Goal: Task Accomplishment & Management: Manage account settings

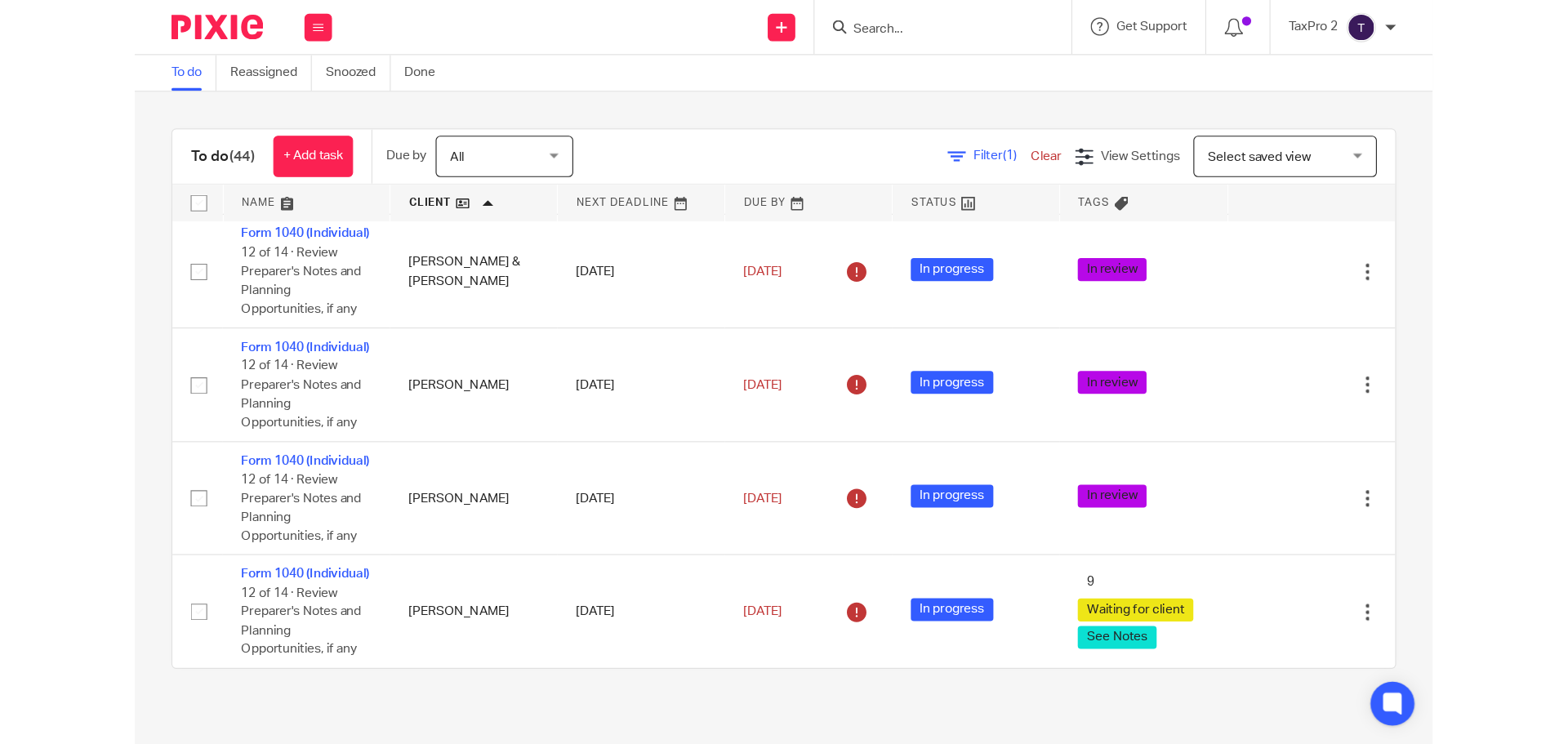
scroll to position [2989, 0]
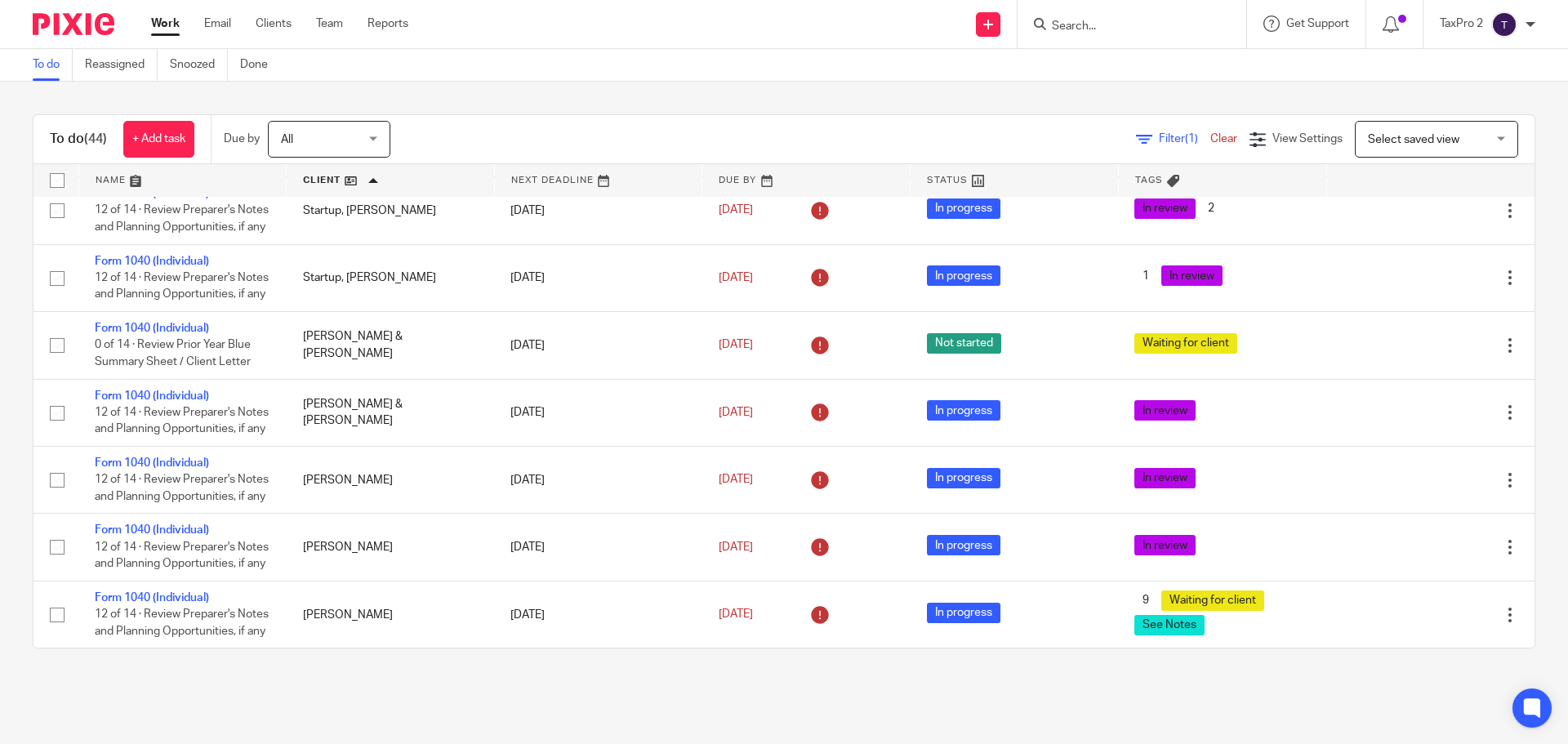
click at [788, 180] on link at bounding box center [806, 180] width 208 height 33
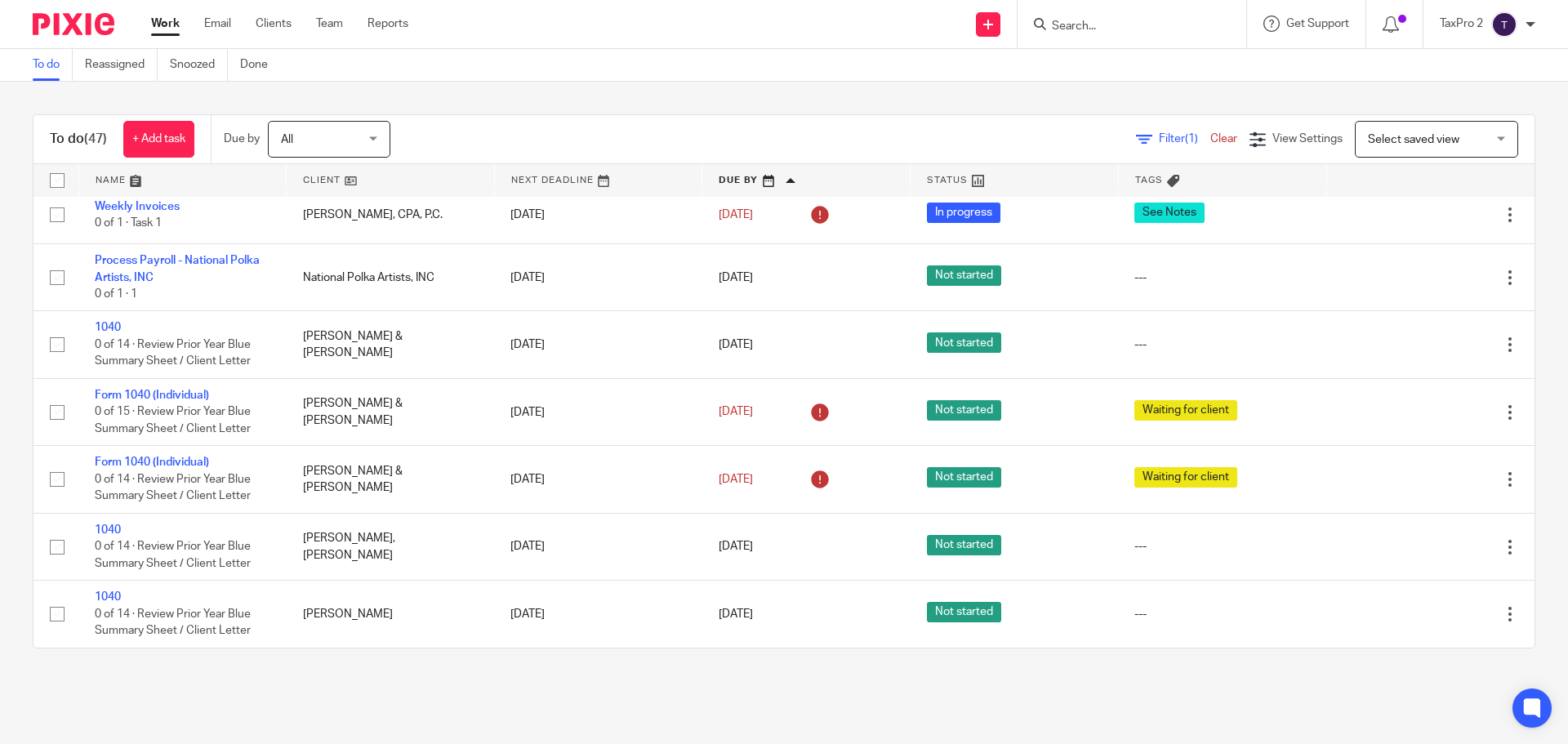
scroll to position [3191, 0]
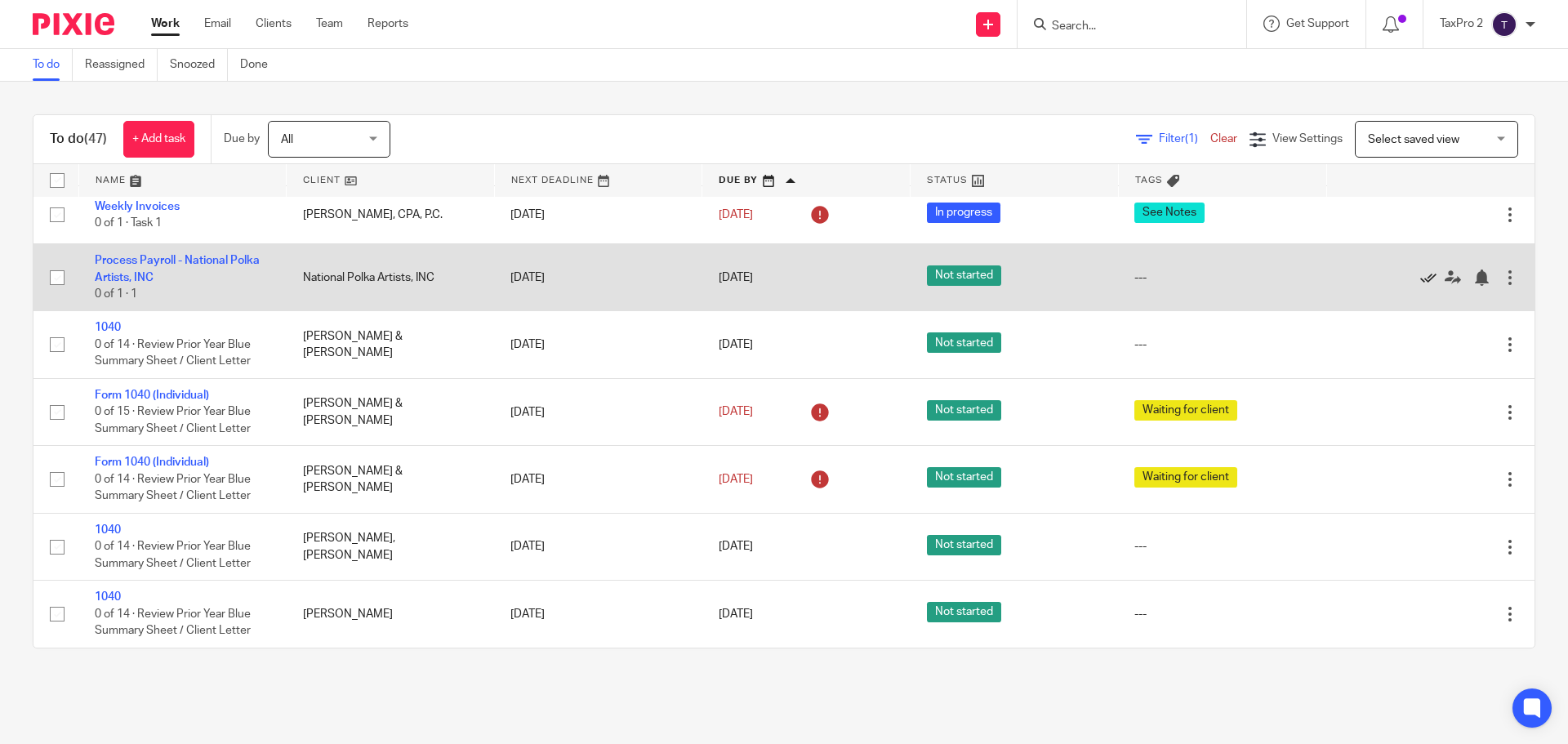
click at [1420, 276] on icon at bounding box center [1427, 277] width 16 height 16
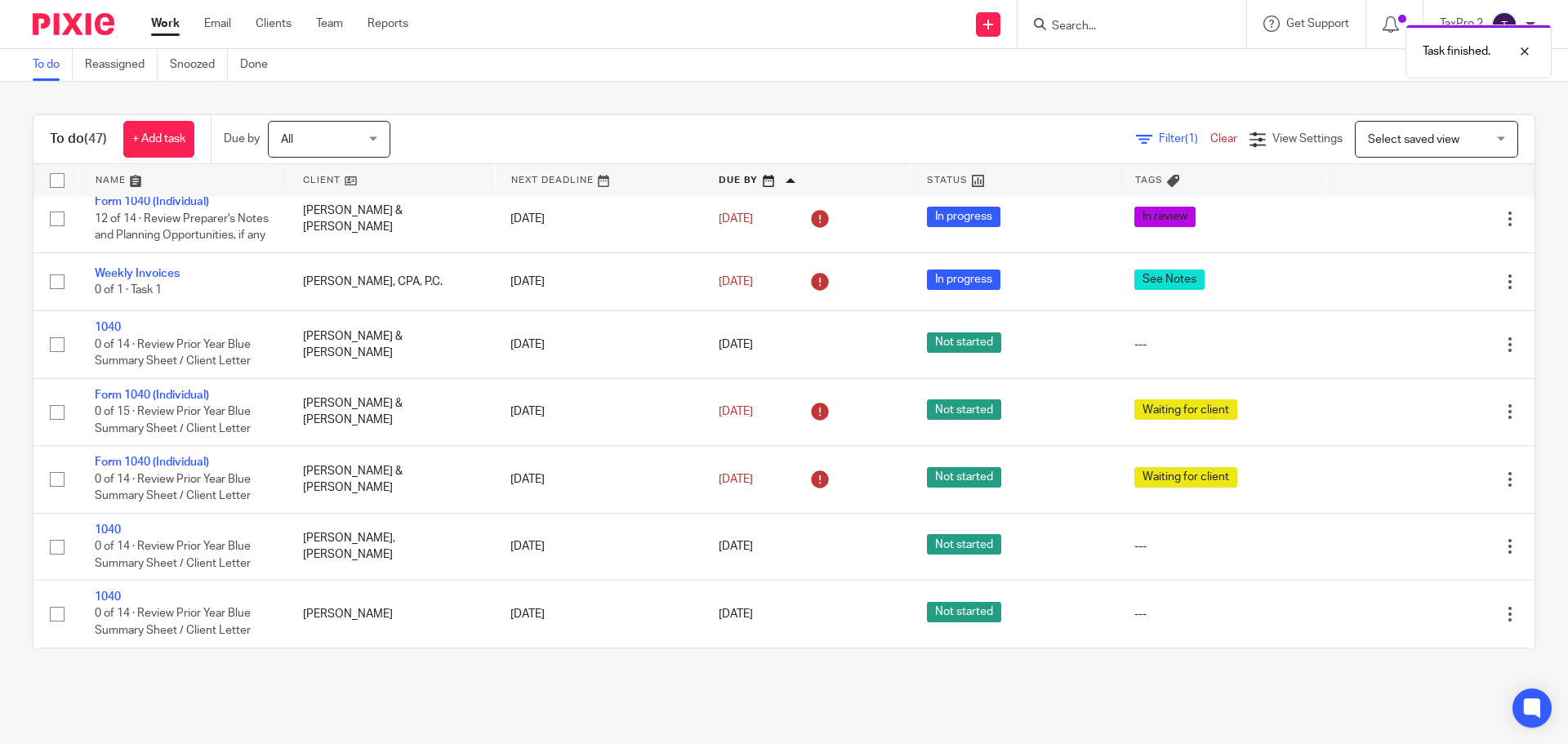
scroll to position [3124, 0]
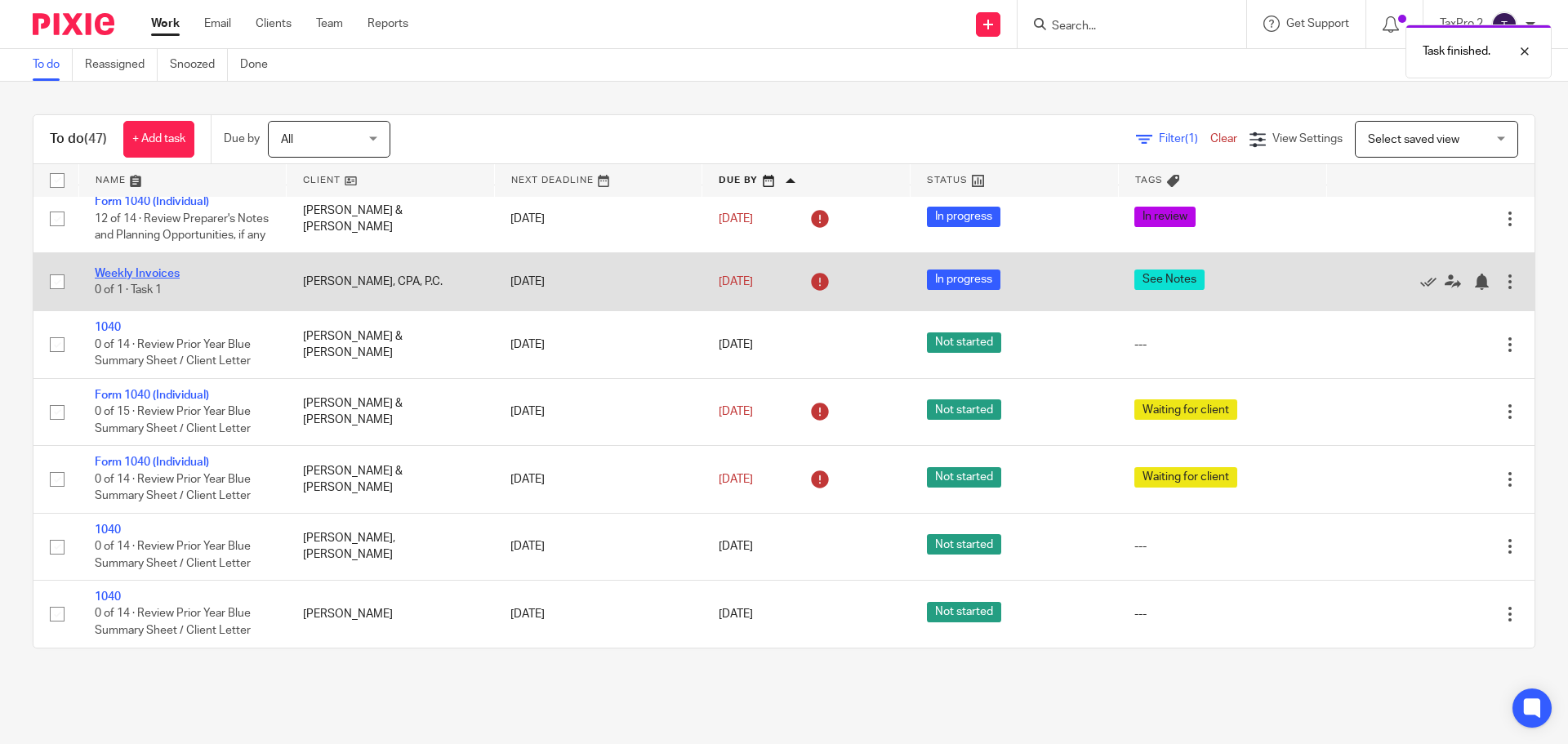
click at [142, 271] on link "Weekly Invoices" at bounding box center [137, 273] width 85 height 11
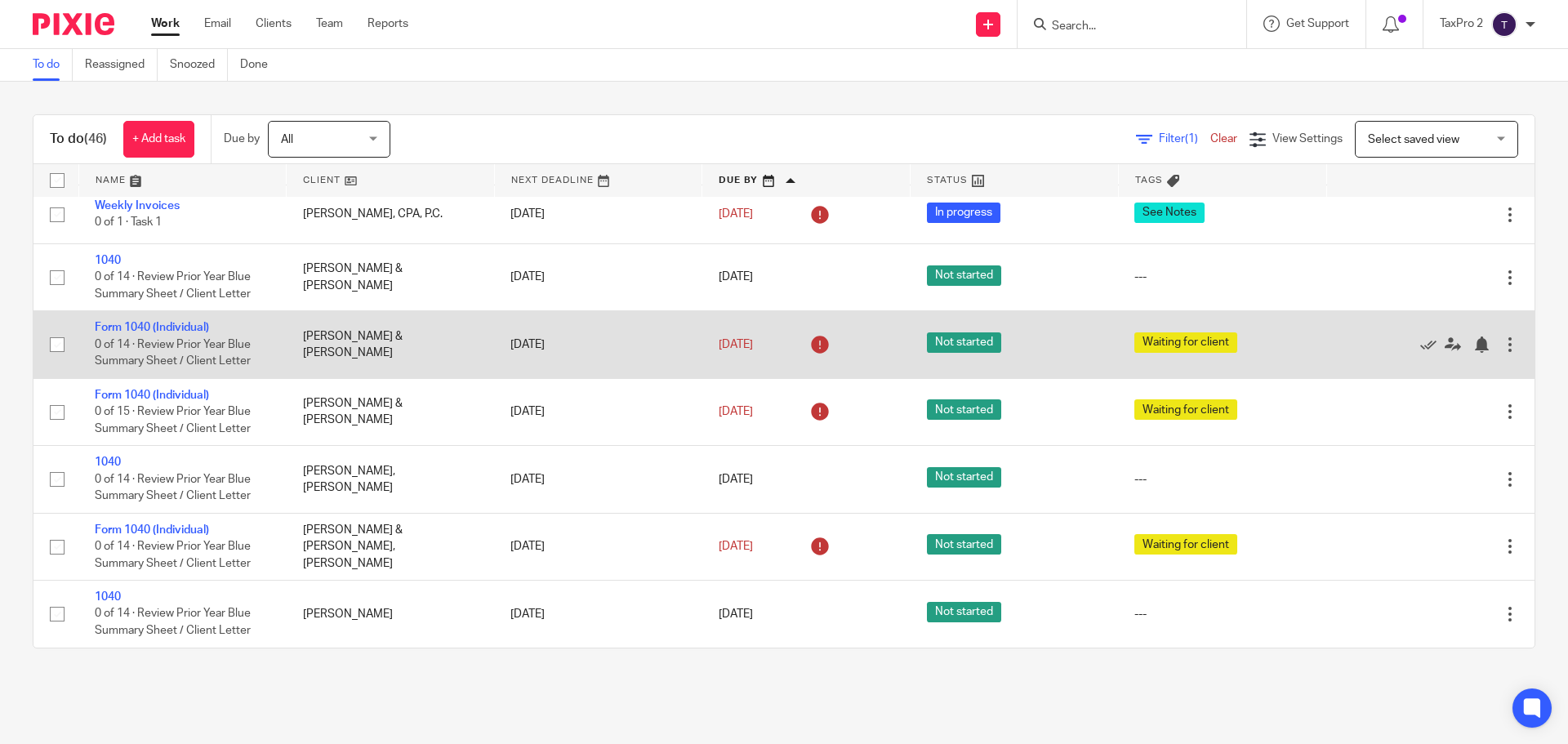
scroll to position [2879, 0]
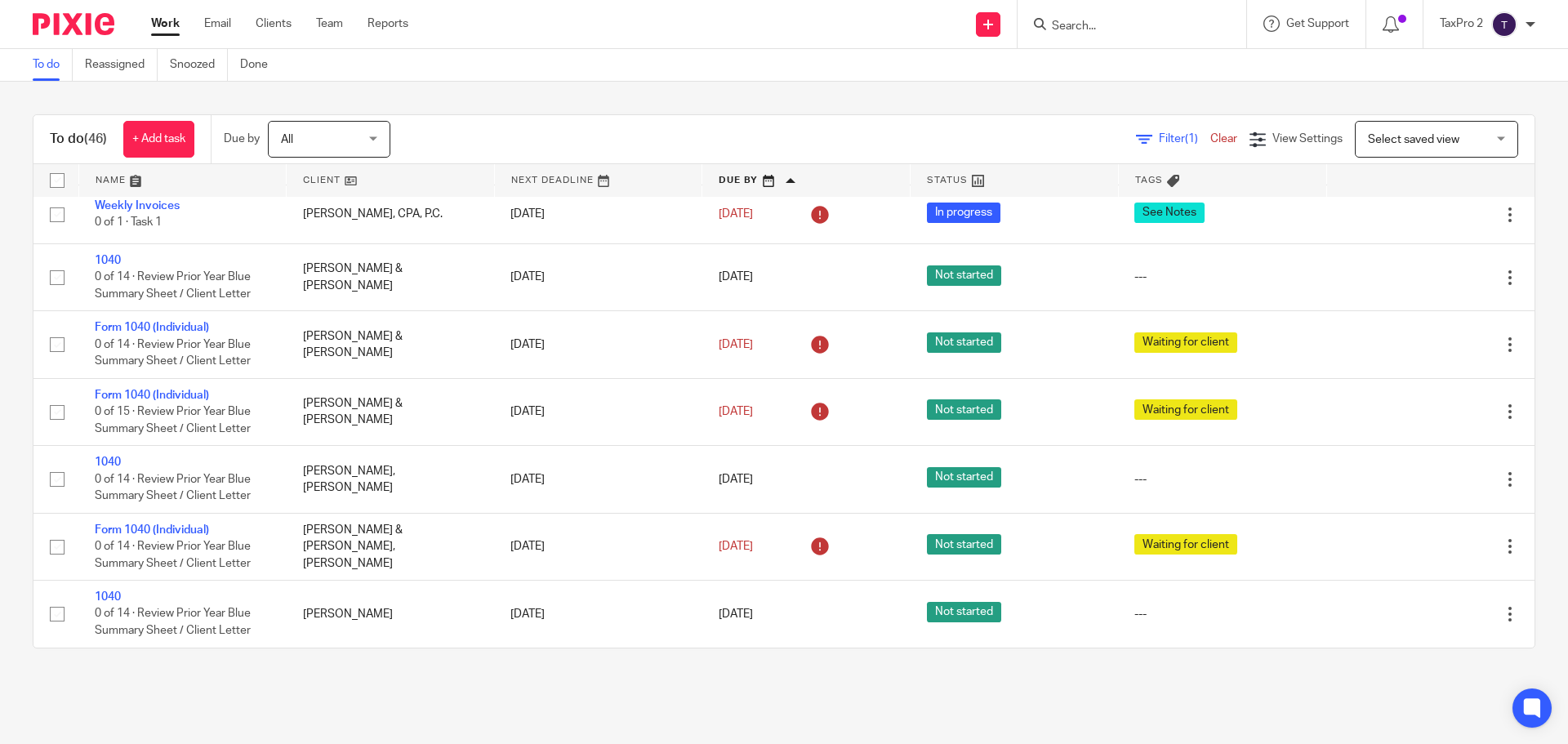
click at [104, 73] on link "1040" at bounding box center [108, 67] width 26 height 11
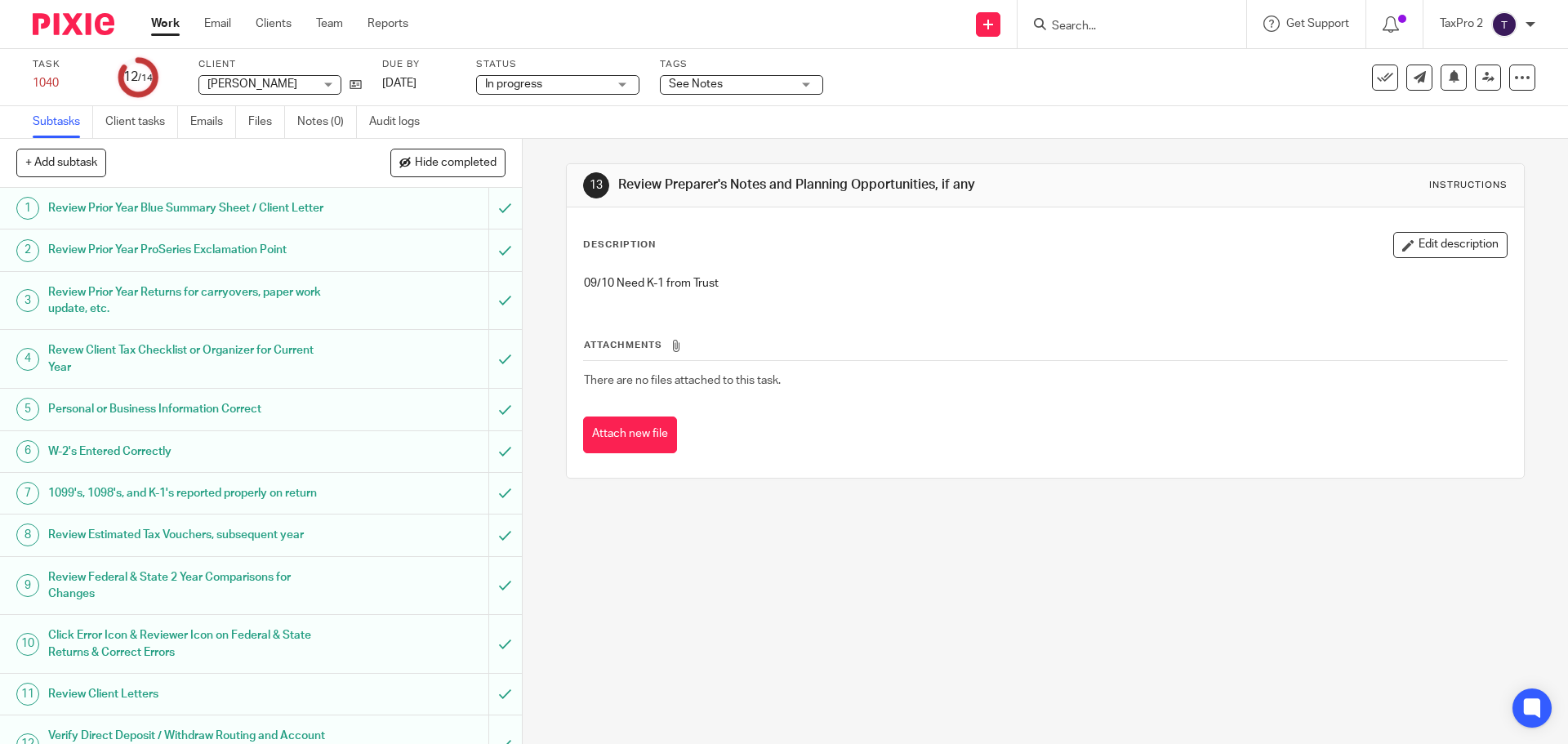
click at [741, 87] on span "See Notes" at bounding box center [730, 84] width 123 height 17
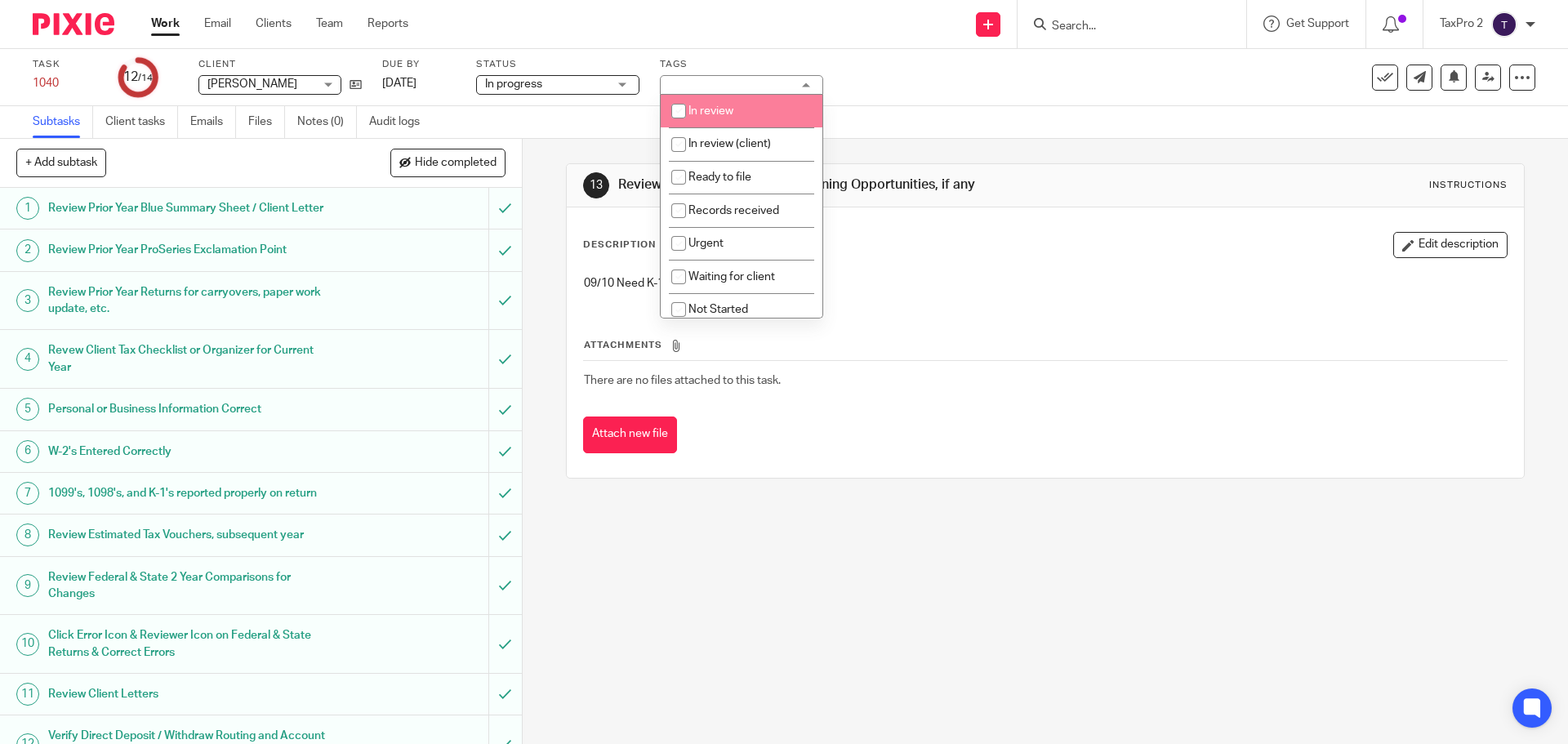
click at [728, 108] on span "In review" at bounding box center [711, 111] width 45 height 11
checkbox input "true"
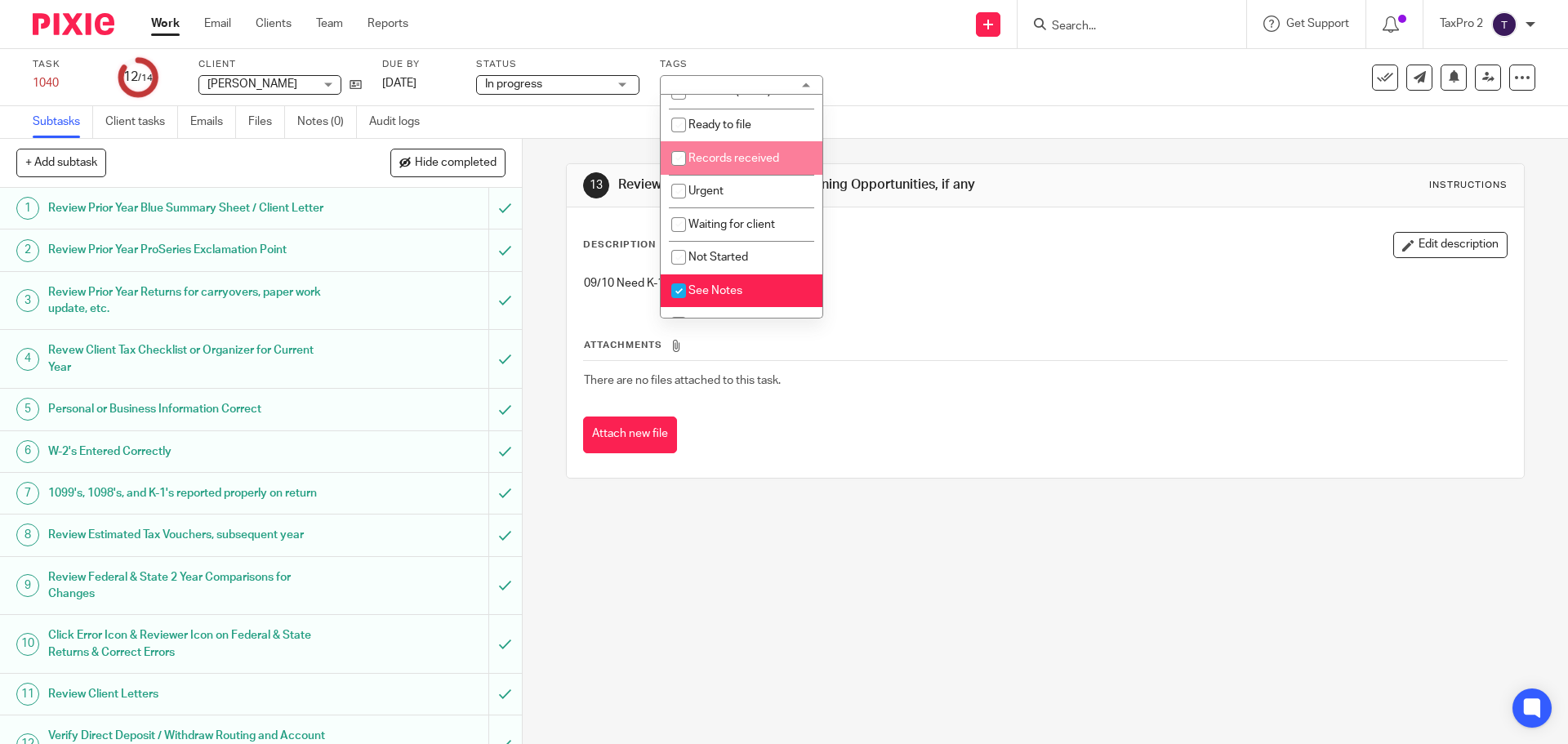
scroll to position [82, 0]
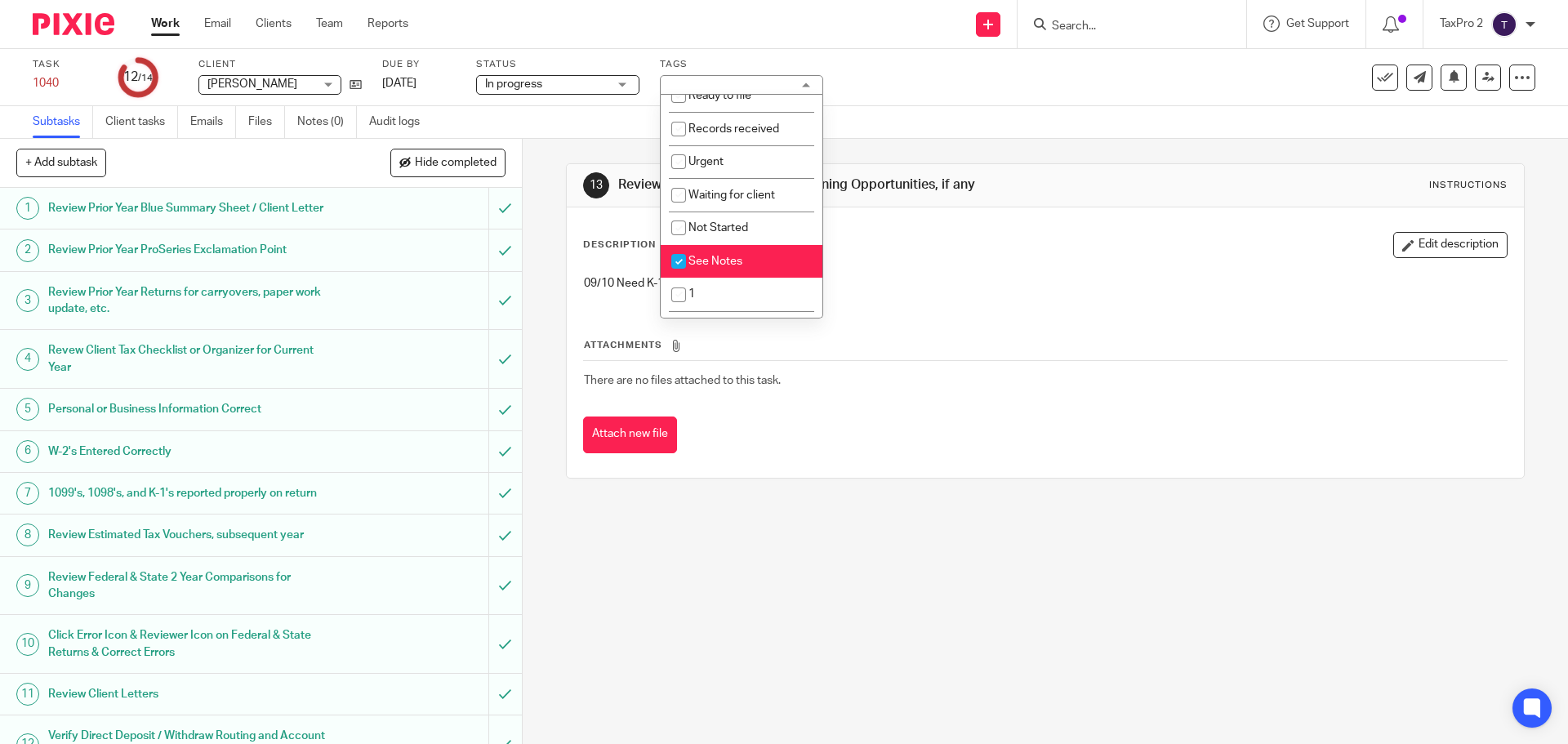
click at [708, 249] on li "See Notes" at bounding box center [741, 261] width 161 height 33
checkbox input "false"
click at [163, 25] on link "Work" at bounding box center [165, 23] width 28 height 16
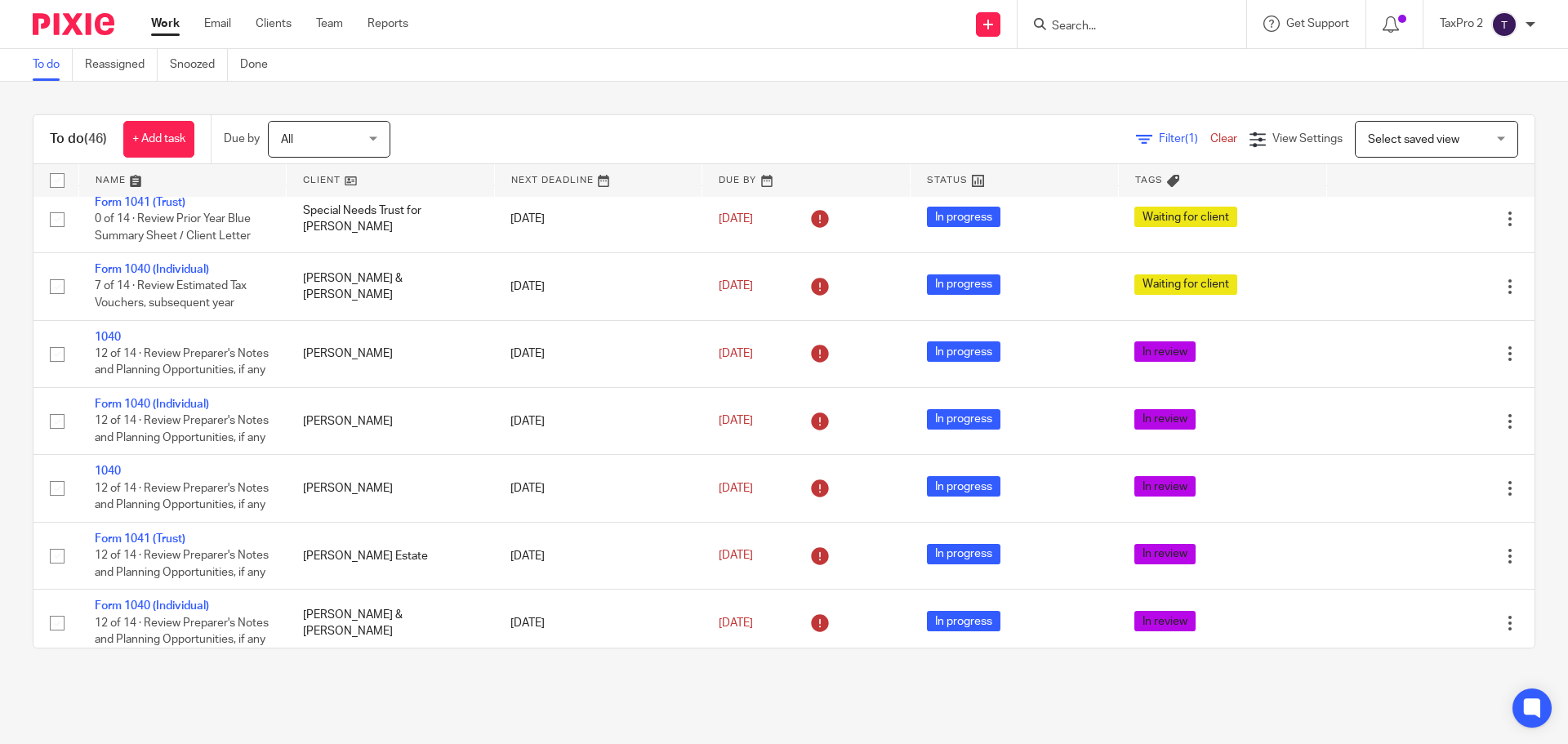
scroll to position [2122, 0]
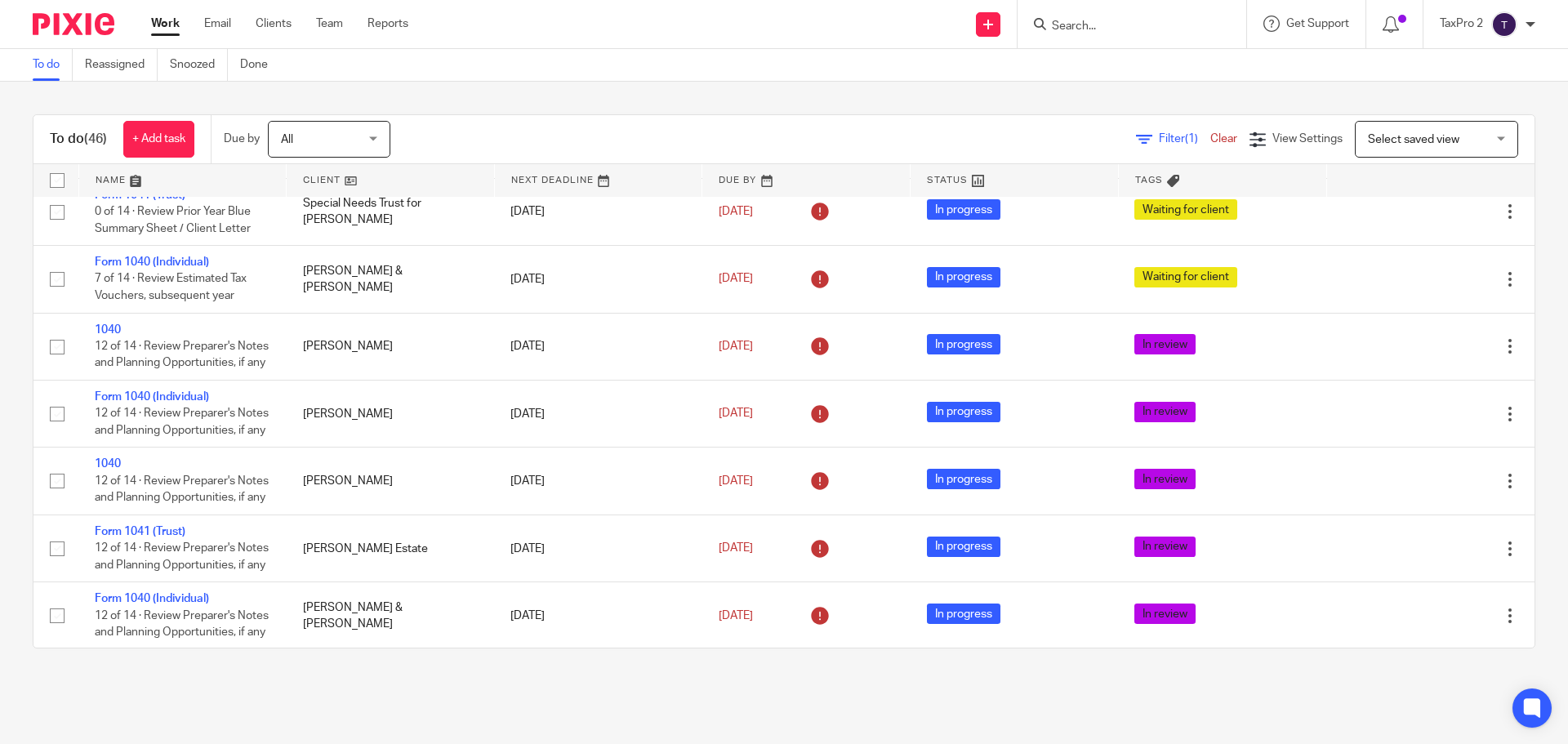
click at [161, 66] on link "Form 1040 (Individual)" at bounding box center [151, 60] width 114 height 11
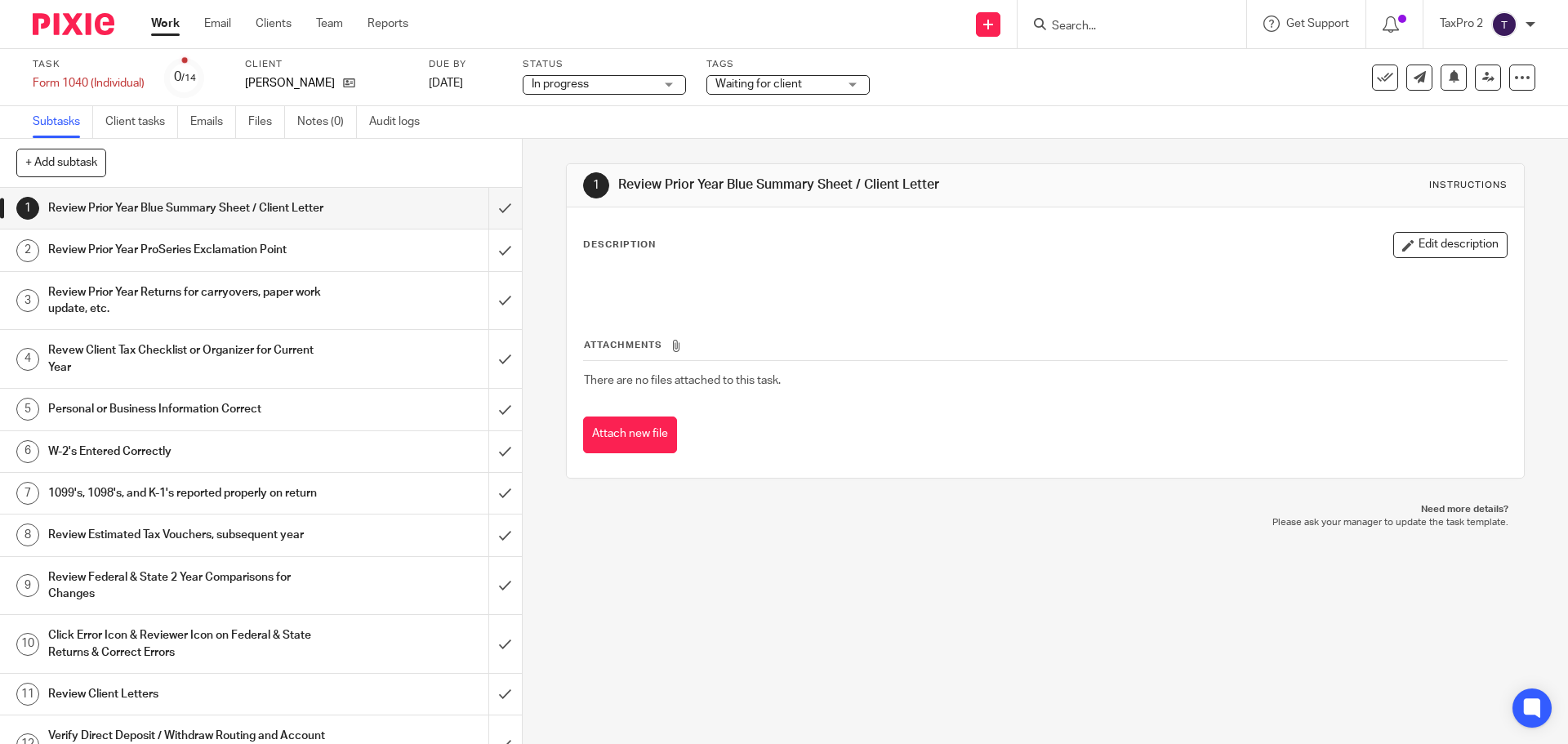
click at [791, 88] on span "Waiting for client" at bounding box center [759, 84] width 87 height 11
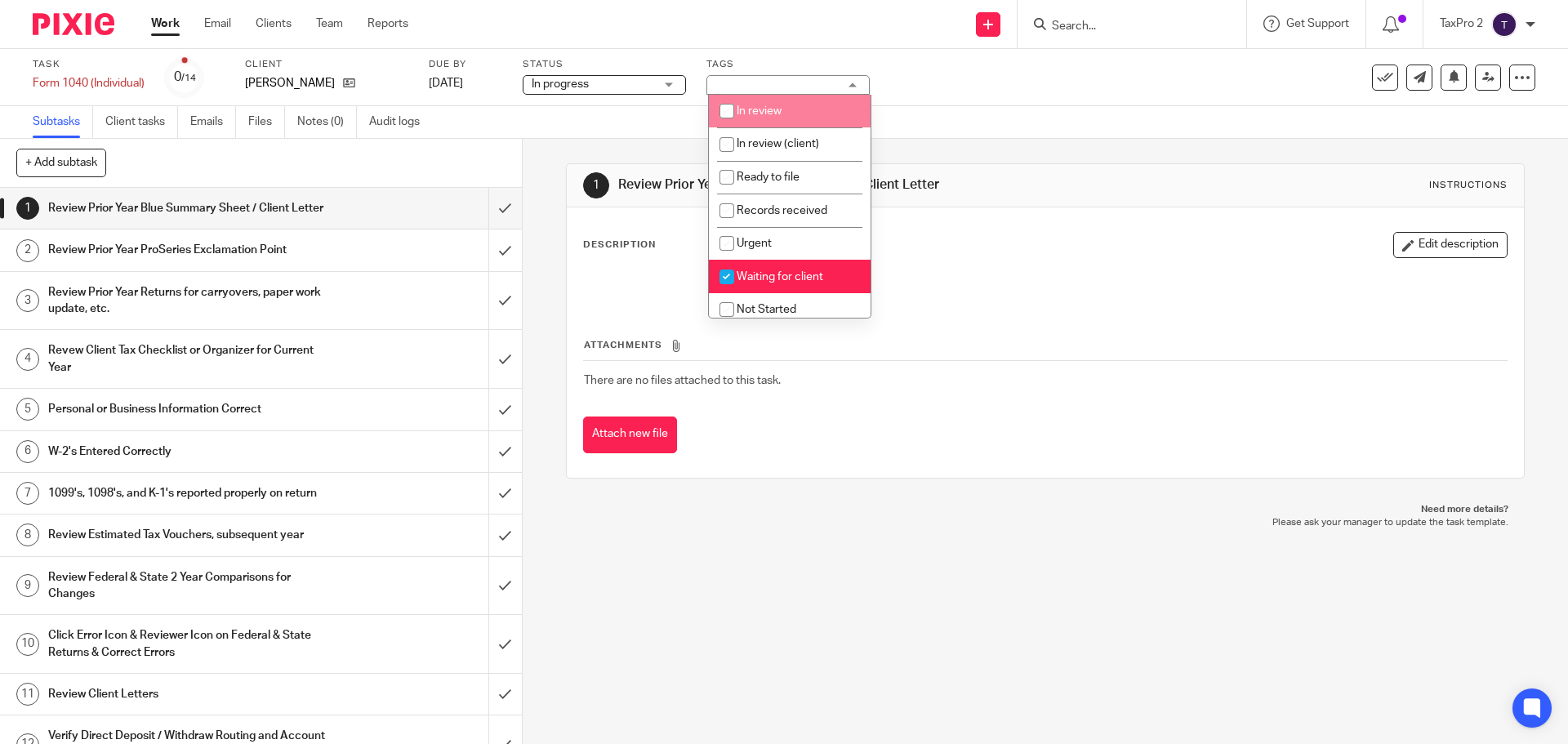
click at [758, 107] on span "In review" at bounding box center [759, 111] width 45 height 11
checkbox input "true"
click at [758, 272] on span "Waiting for client" at bounding box center [780, 276] width 87 height 11
checkbox input "false"
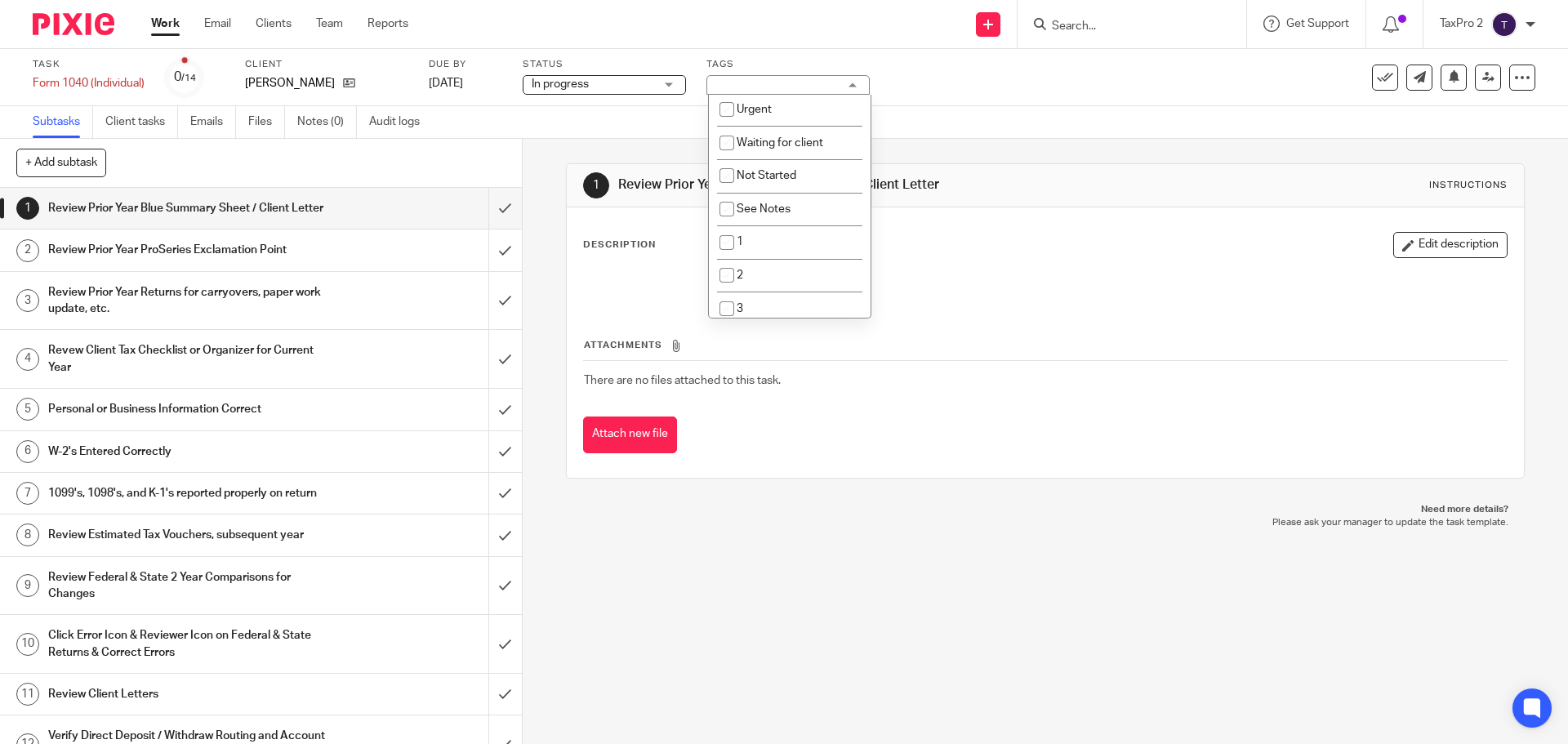
scroll to position [163, 0]
click at [169, 27] on link "Work" at bounding box center [165, 23] width 28 height 16
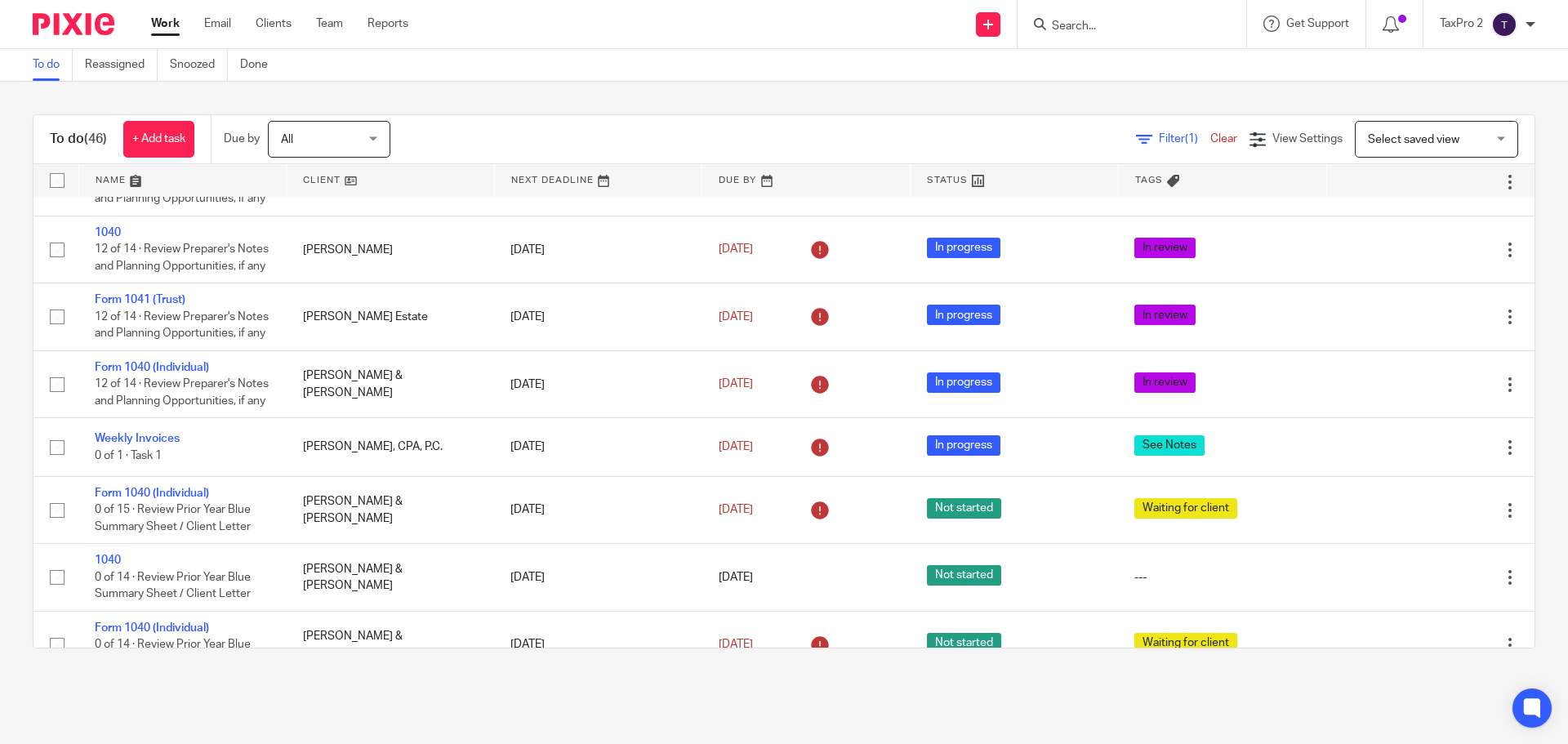
scroll to position [2367, 0]
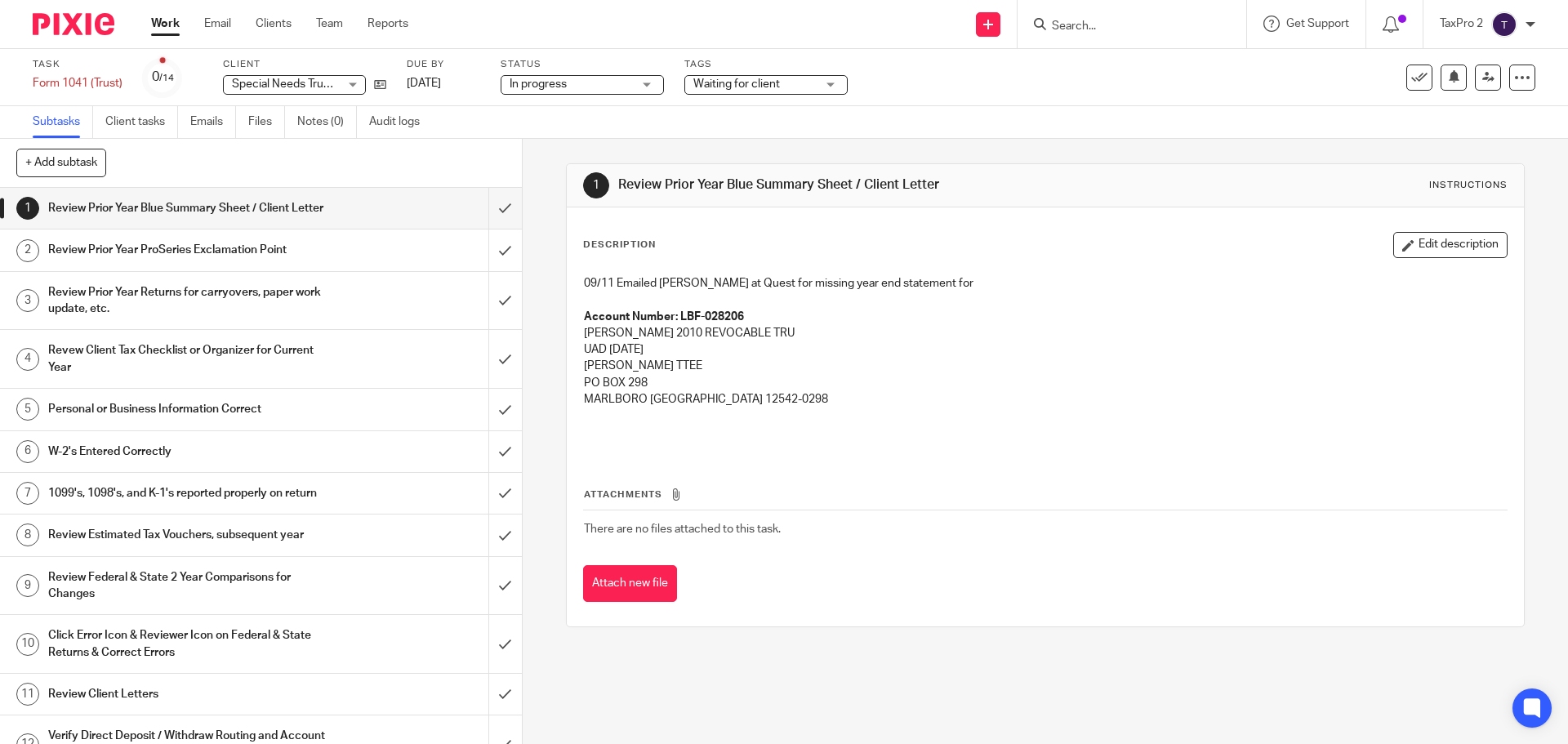
click at [718, 80] on span "Waiting for client" at bounding box center [737, 84] width 87 height 11
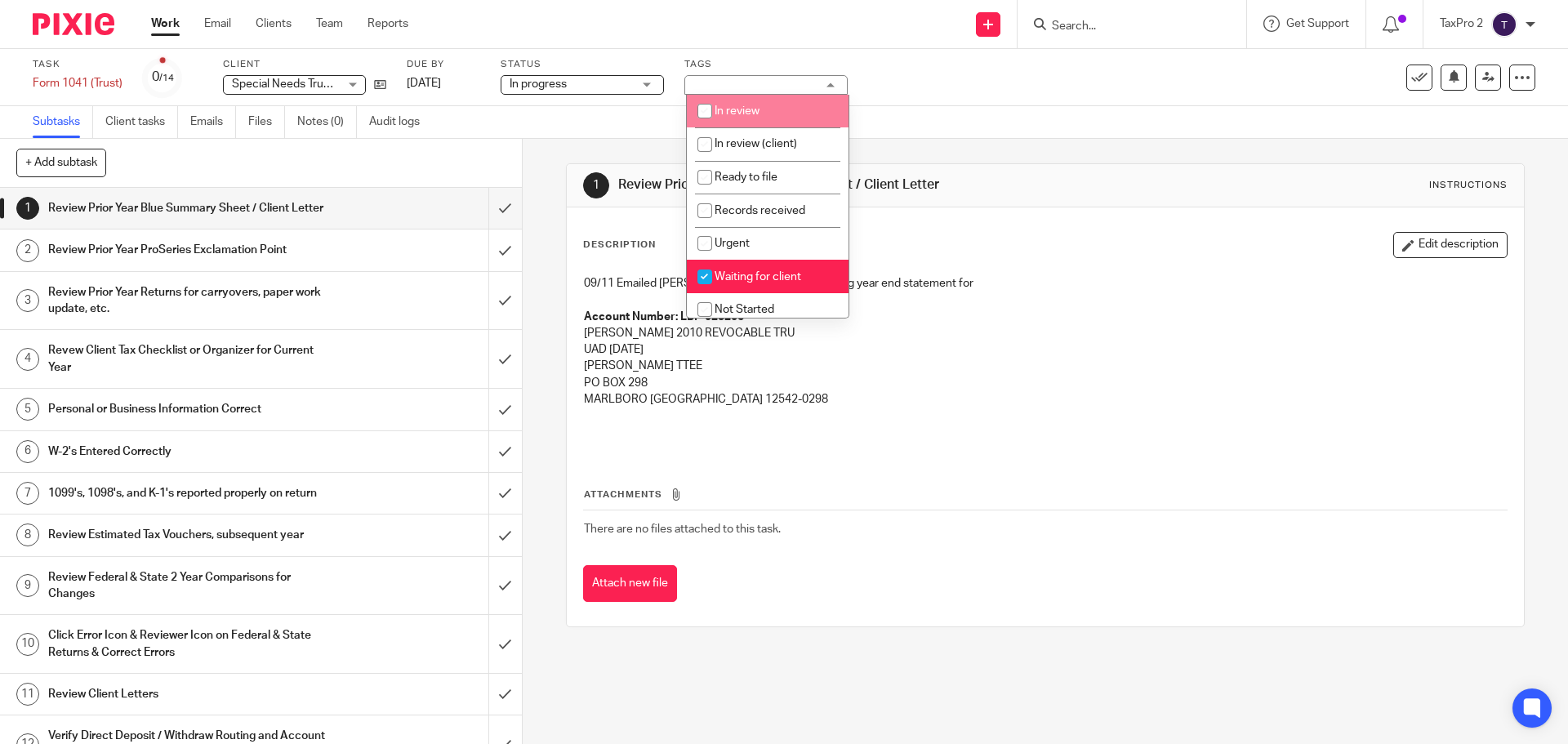
click at [715, 117] on input "checkbox" at bounding box center [705, 110] width 31 height 31
checkbox input "true"
click at [709, 278] on input "checkbox" at bounding box center [705, 276] width 31 height 31
checkbox input "false"
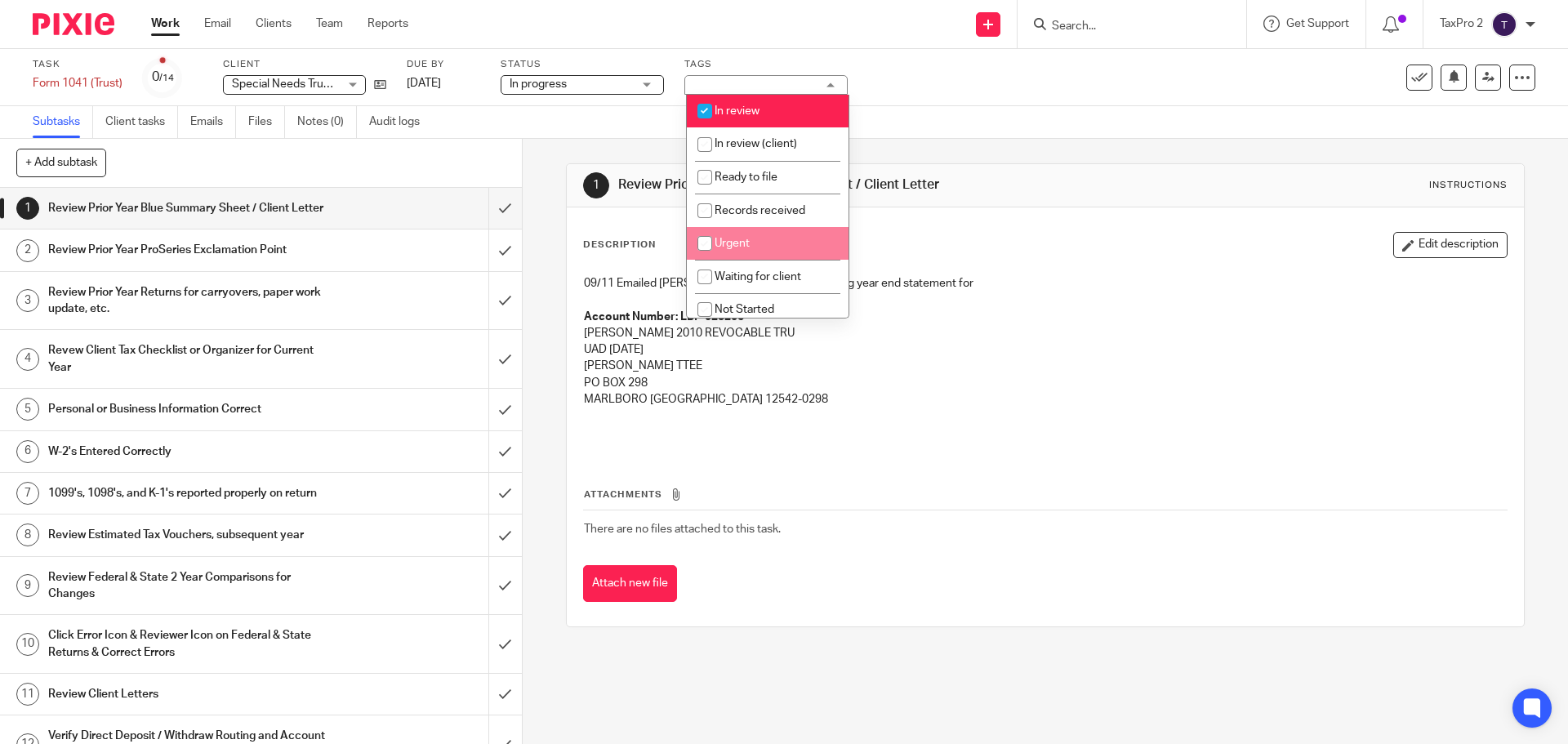
click at [161, 23] on link "Work" at bounding box center [165, 23] width 28 height 16
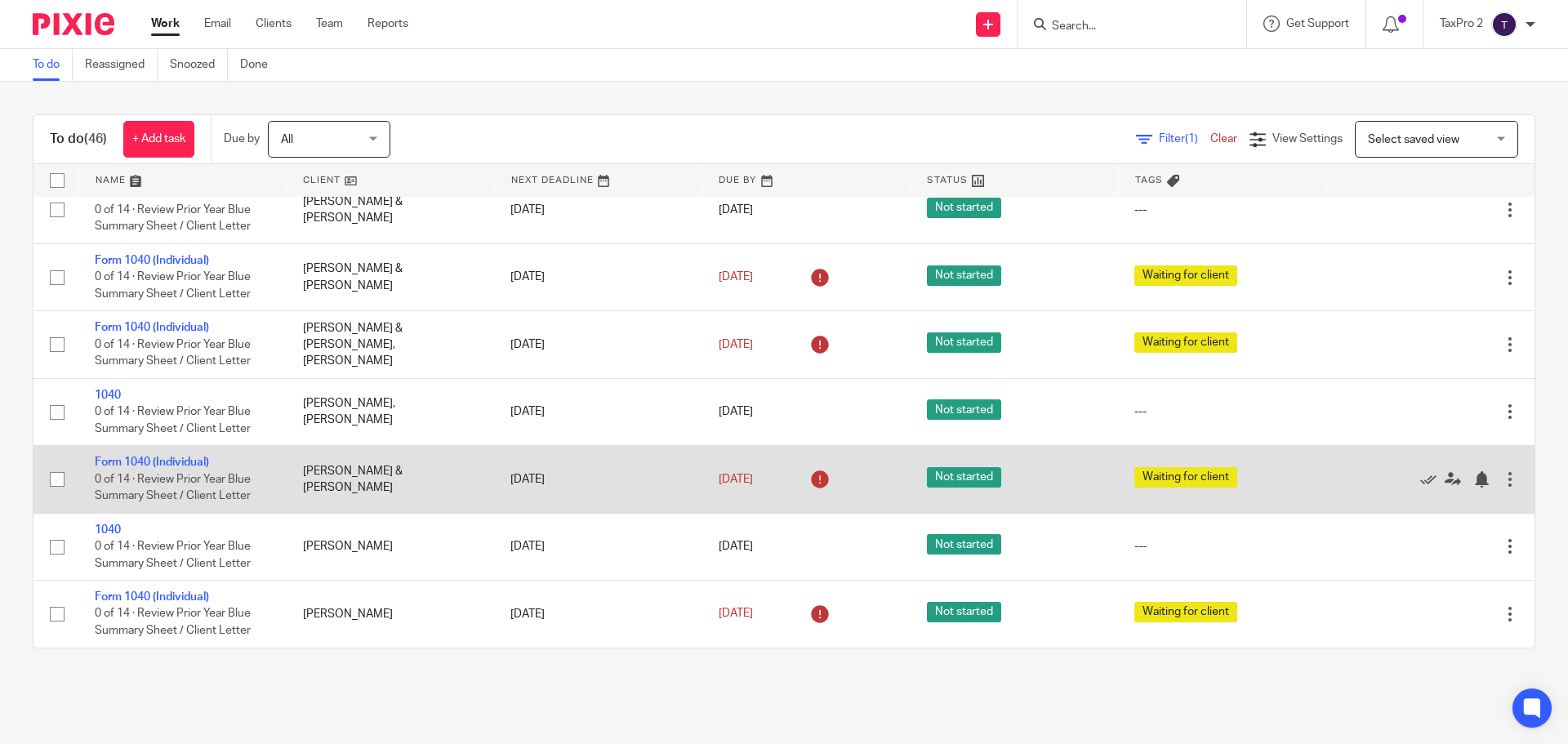
scroll to position [2960, 0]
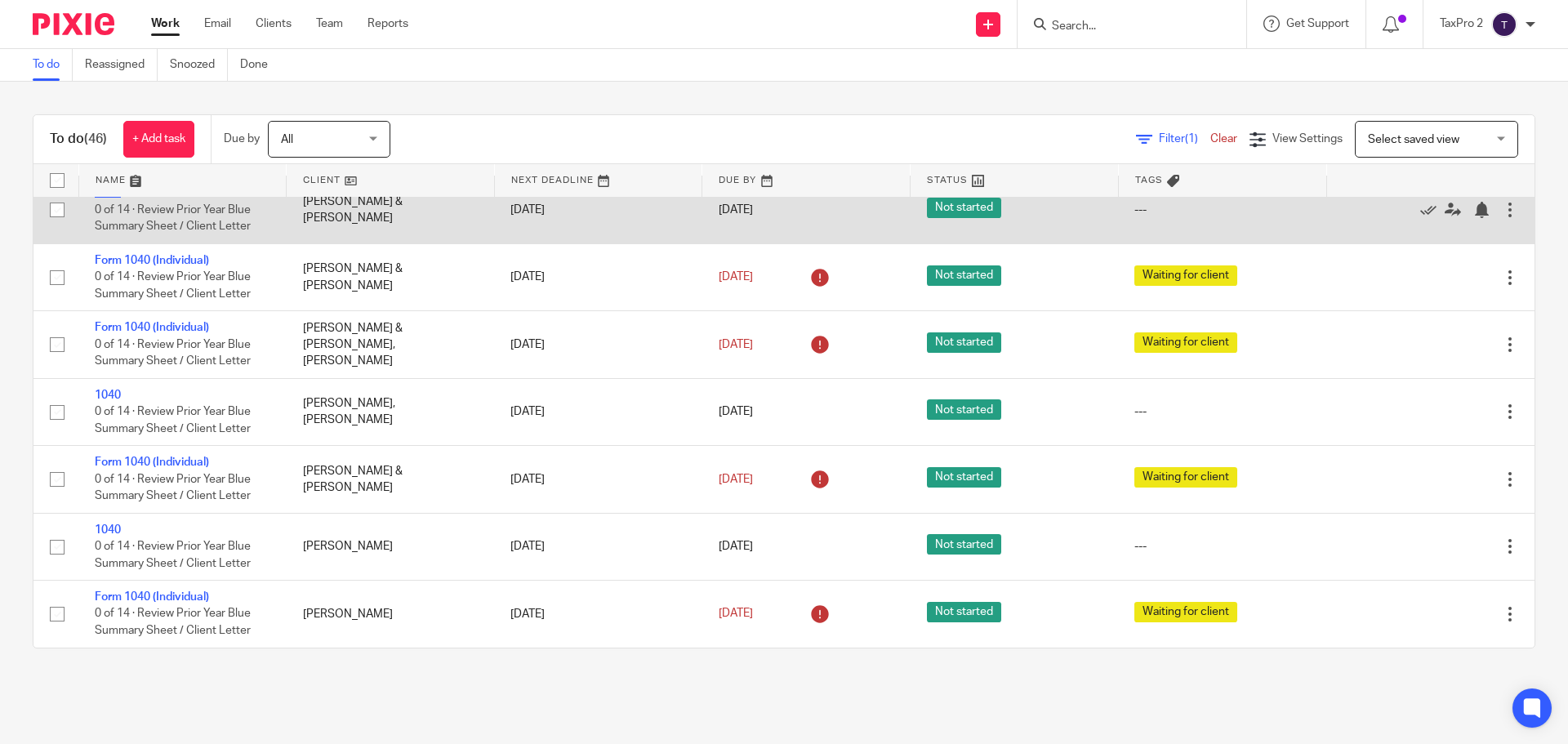
click at [110, 198] on link "1040" at bounding box center [108, 192] width 26 height 11
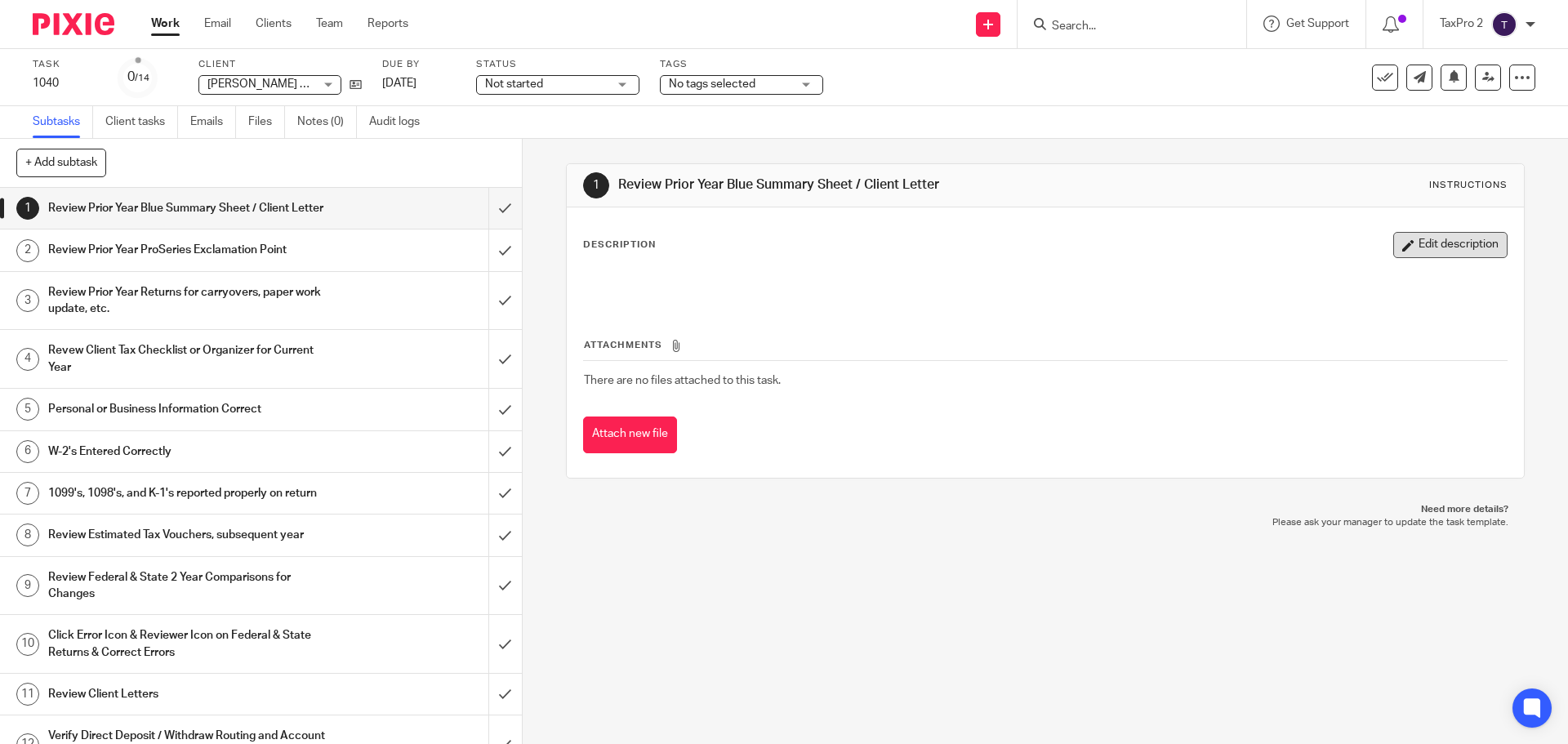
click at [1461, 244] on button "Edit description" at bounding box center [1450, 245] width 114 height 26
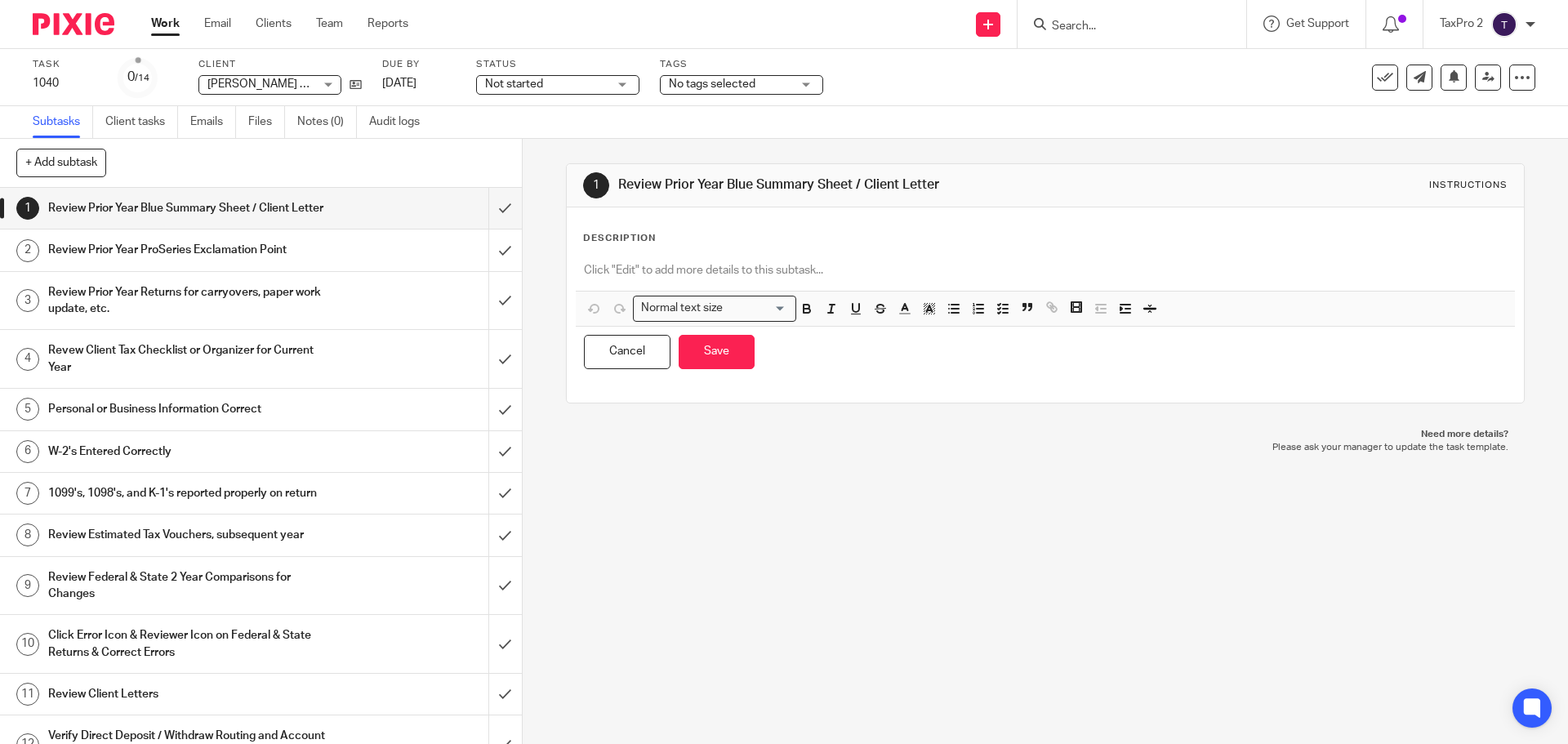
click at [587, 264] on p at bounding box center [1044, 270] width 922 height 16
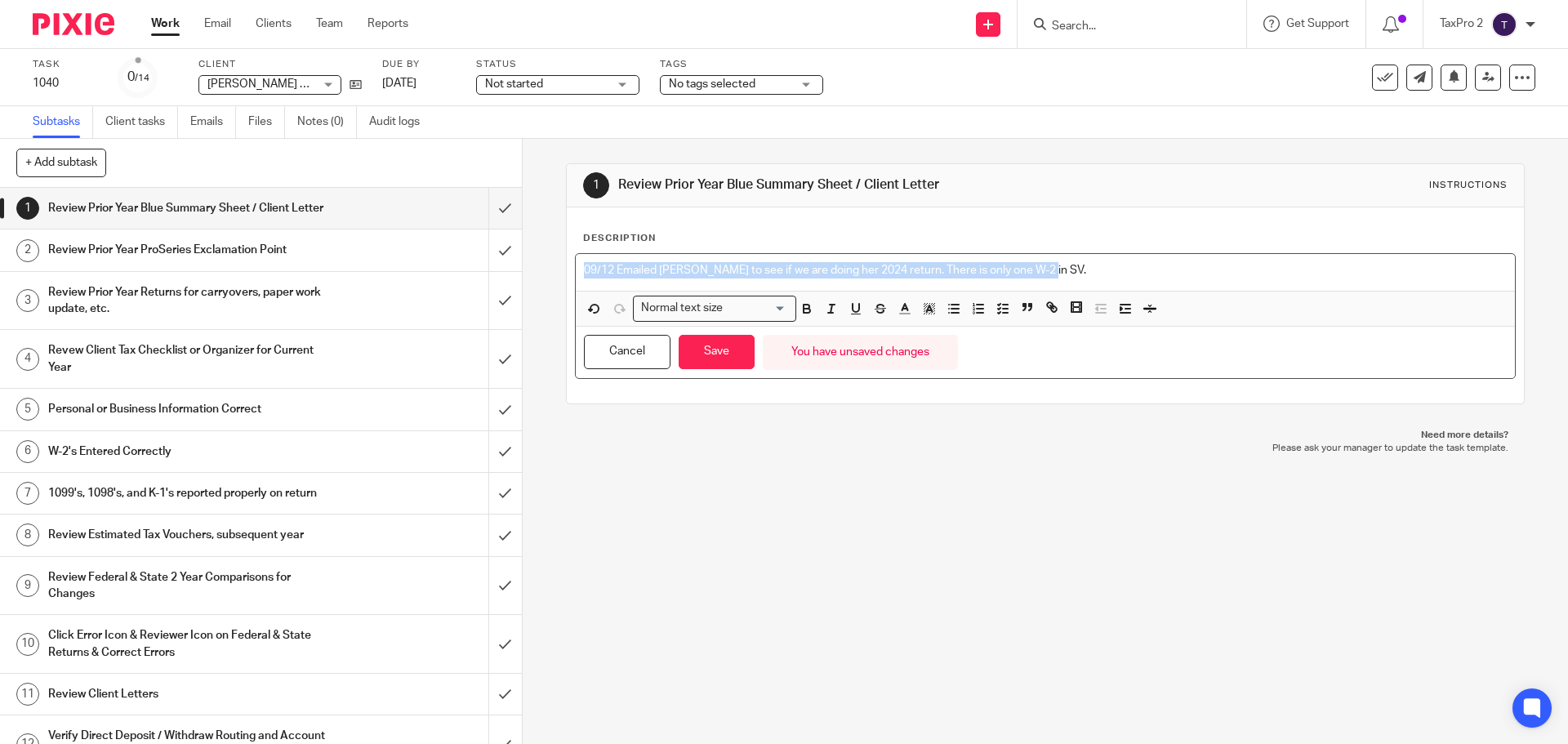
drag, startPoint x: 1049, startPoint y: 276, endPoint x: 513, endPoint y: 282, distance: 536.0
click at [514, 280] on div "+ Add subtask Cancel + Add 1 Review Prior Year Blue Summary Sheet / Client Lett…" at bounding box center [784, 440] width 1568 height 604
click at [804, 313] on icon "button" at bounding box center [807, 310] width 7 height 4
click at [897, 306] on icon "button" at bounding box center [905, 308] width 15 height 15
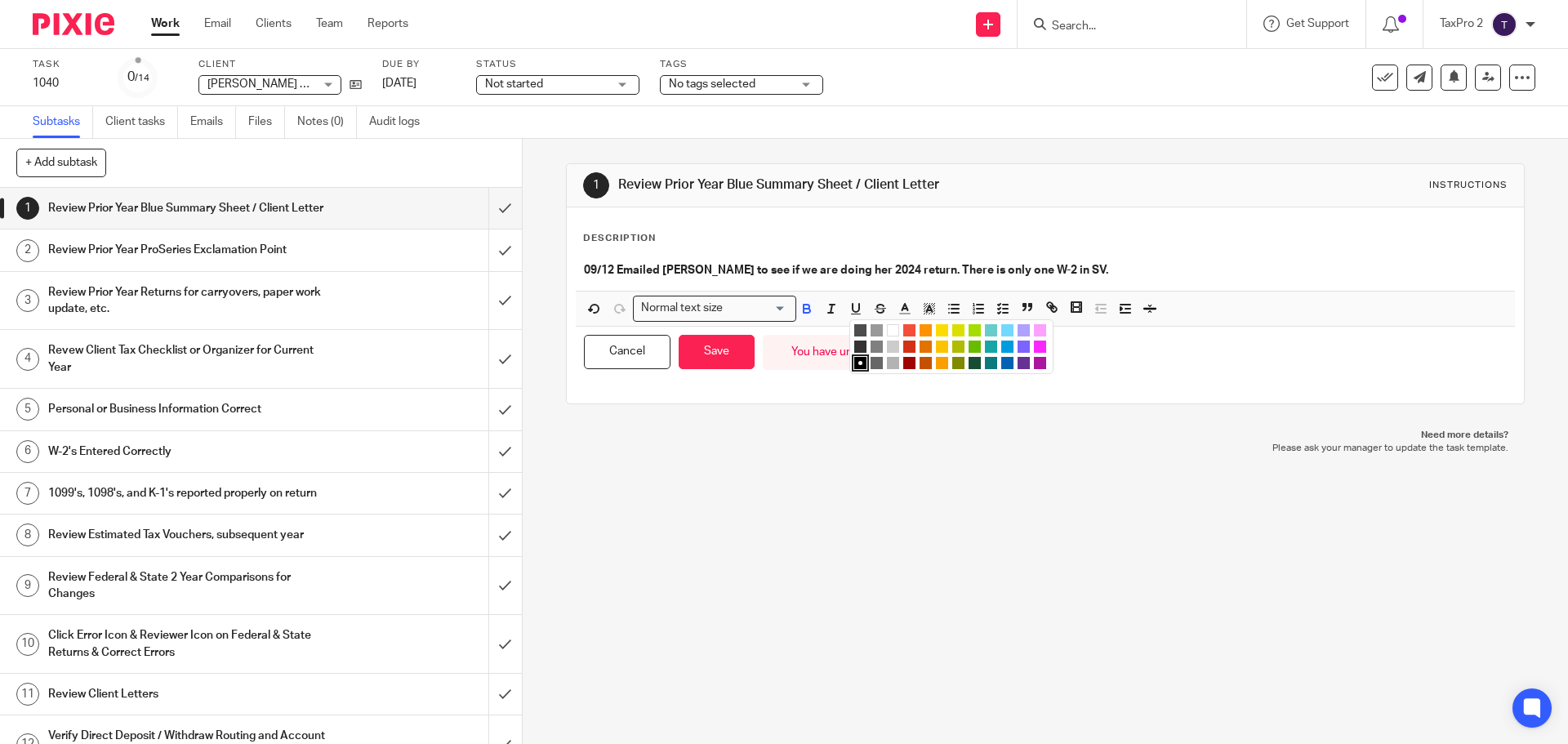
click at [1020, 365] on li "color:#653294" at bounding box center [1024, 362] width 12 height 12
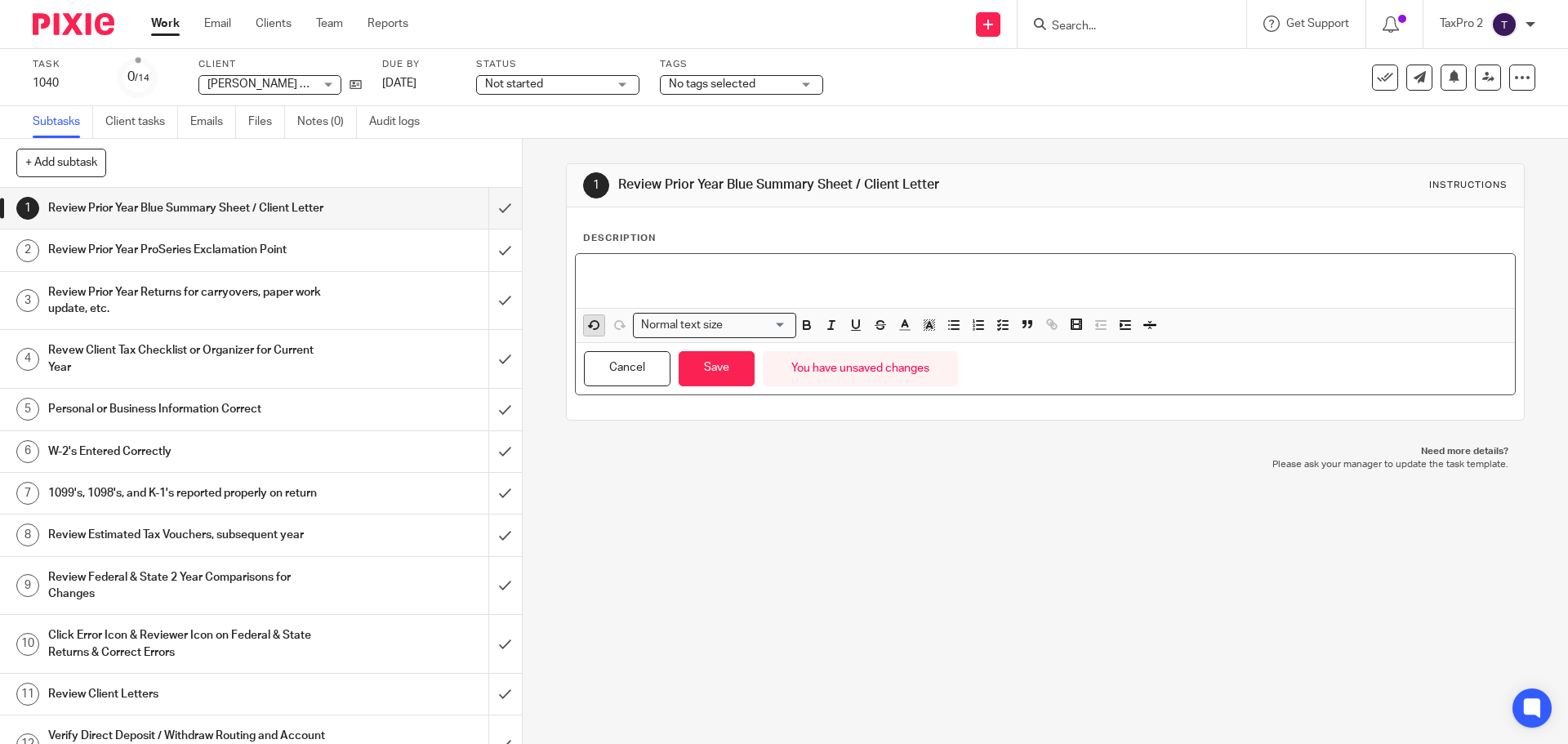
click at [590, 323] on icon "button" at bounding box center [594, 325] width 15 height 15
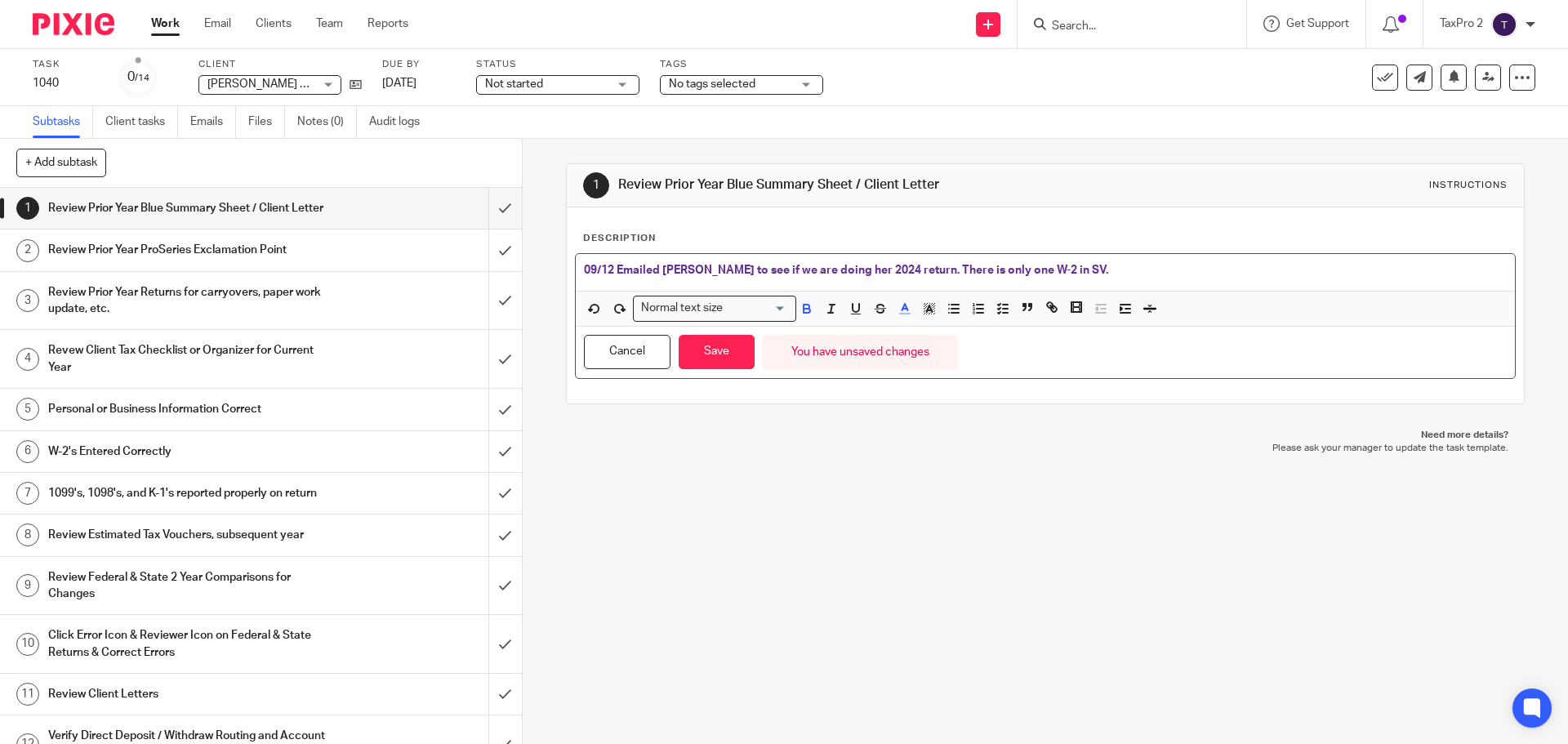
click at [1080, 274] on p "09/12 Emailed Barbara to see if we are doing her 2024 return. There is only one…" at bounding box center [1044, 270] width 922 height 16
click at [676, 84] on span "No tags selected" at bounding box center [712, 84] width 87 height 11
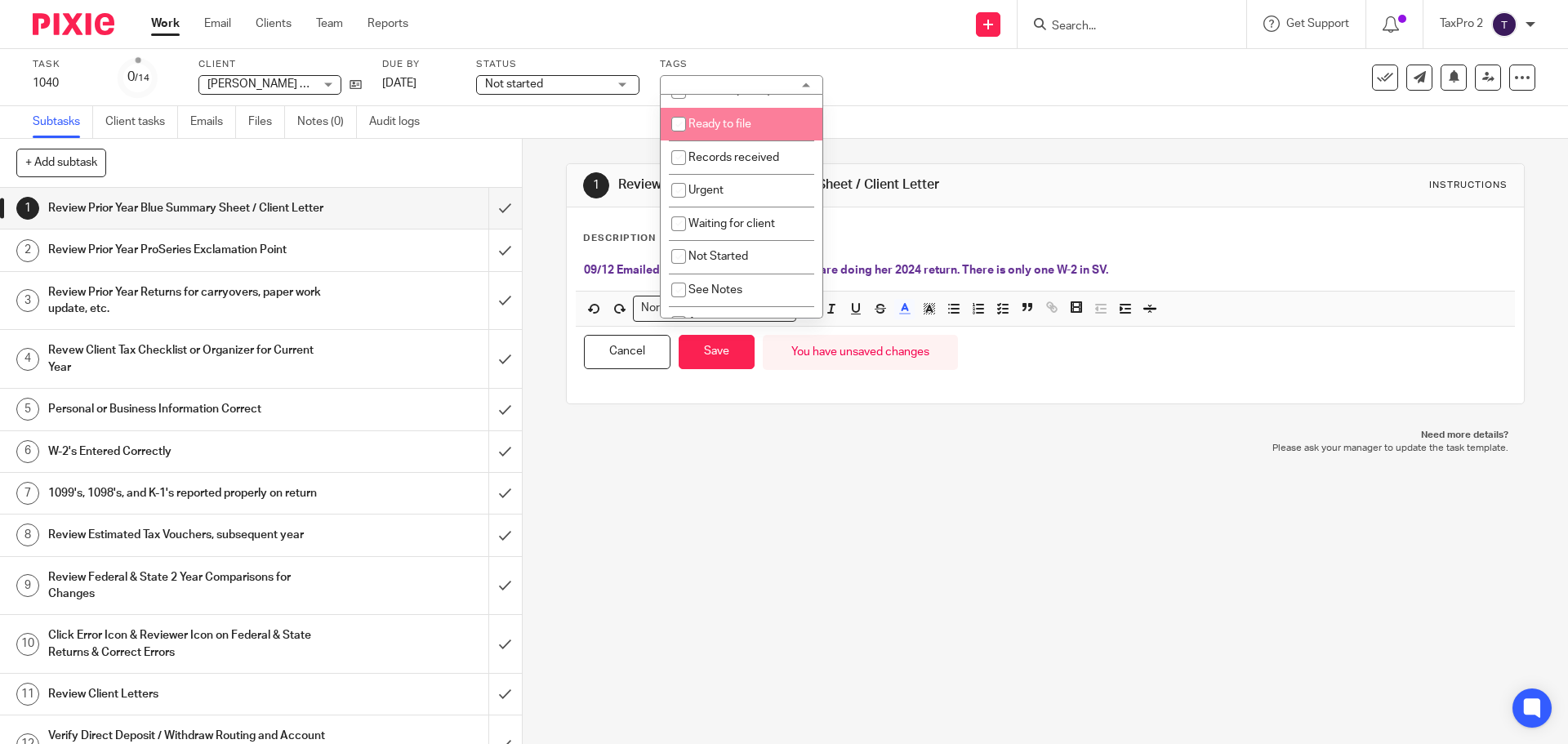
scroll to position [82, 0]
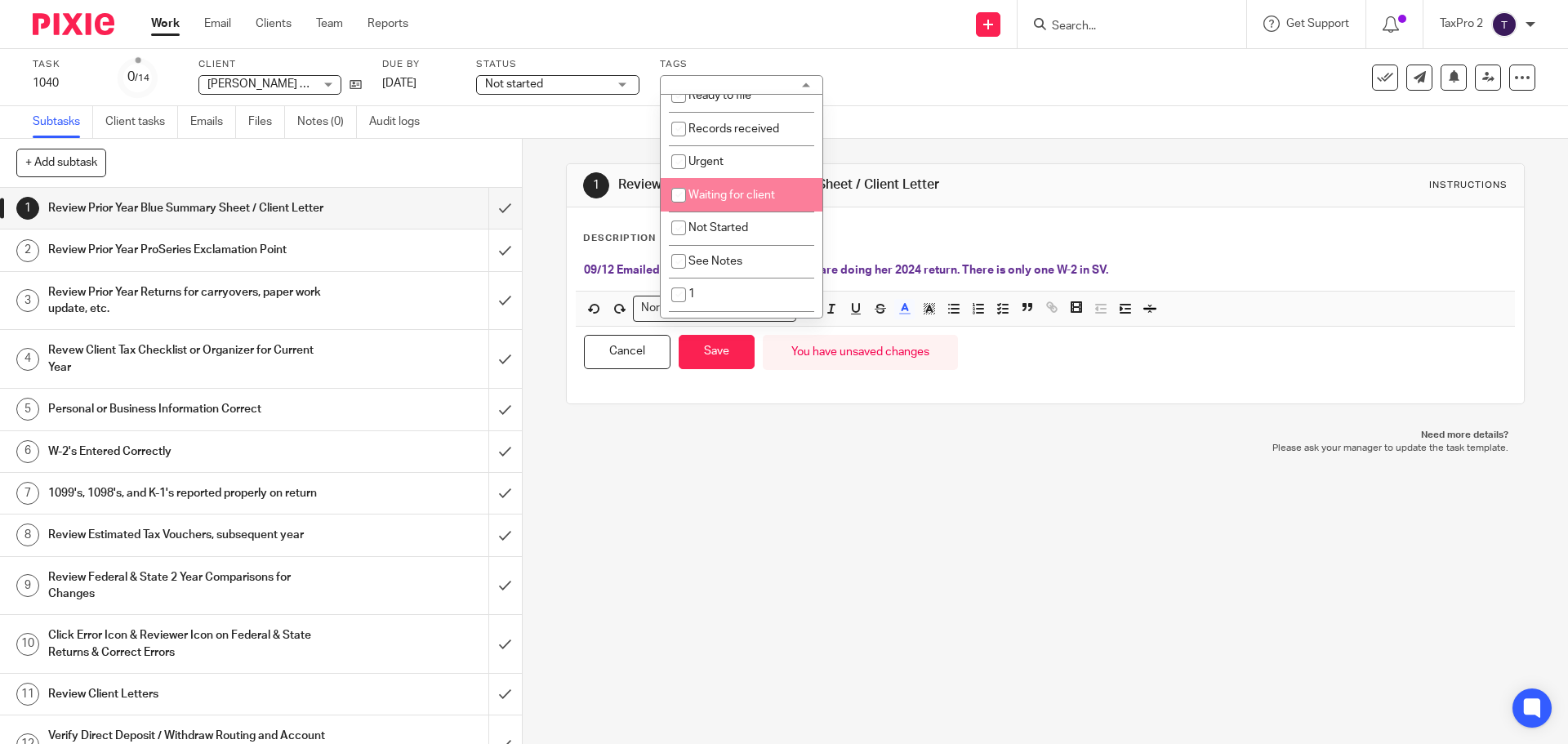
click at [720, 192] on span "Waiting for client" at bounding box center [732, 195] width 87 height 11
checkbox input "true"
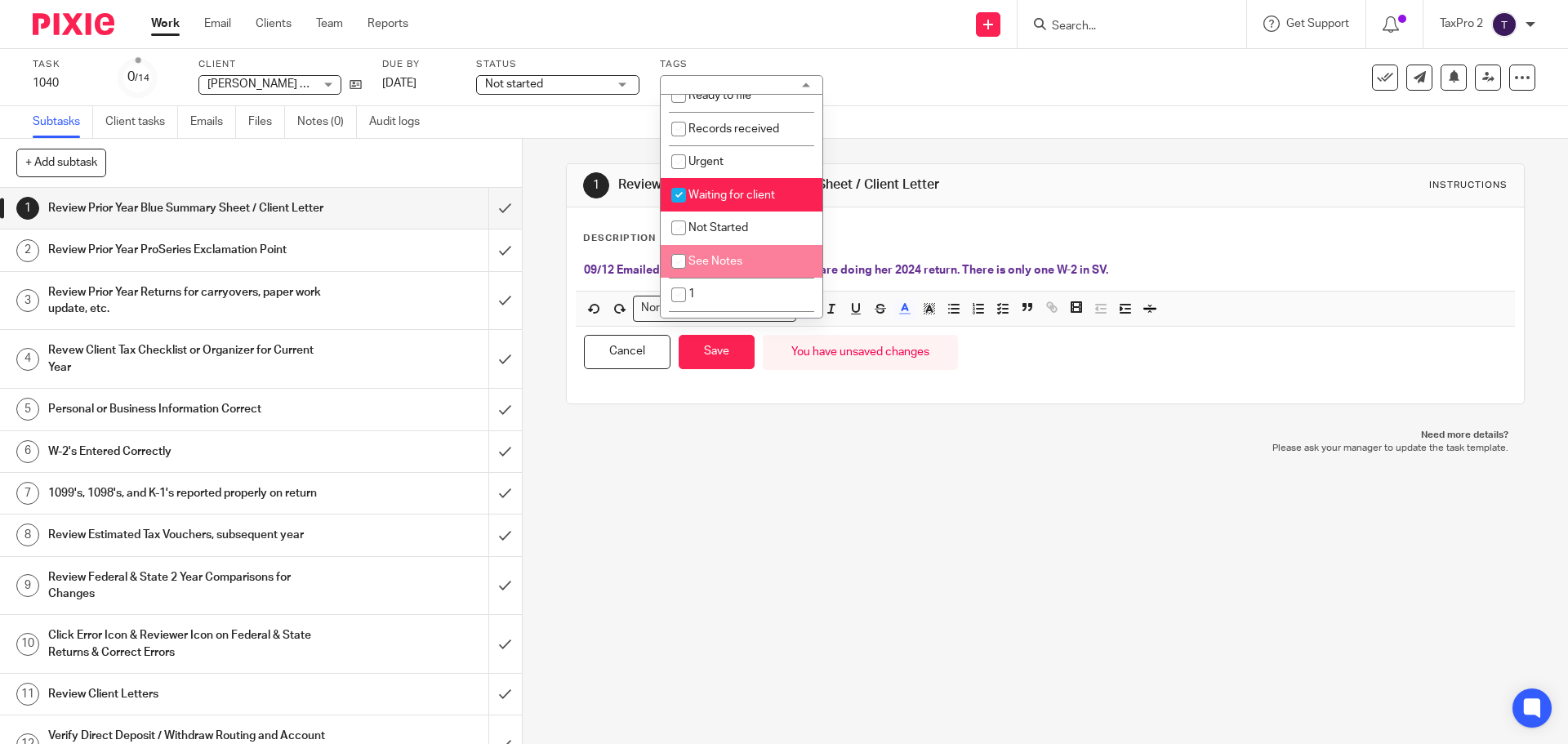
click at [695, 258] on span "See Notes" at bounding box center [715, 261] width 54 height 11
checkbox input "true"
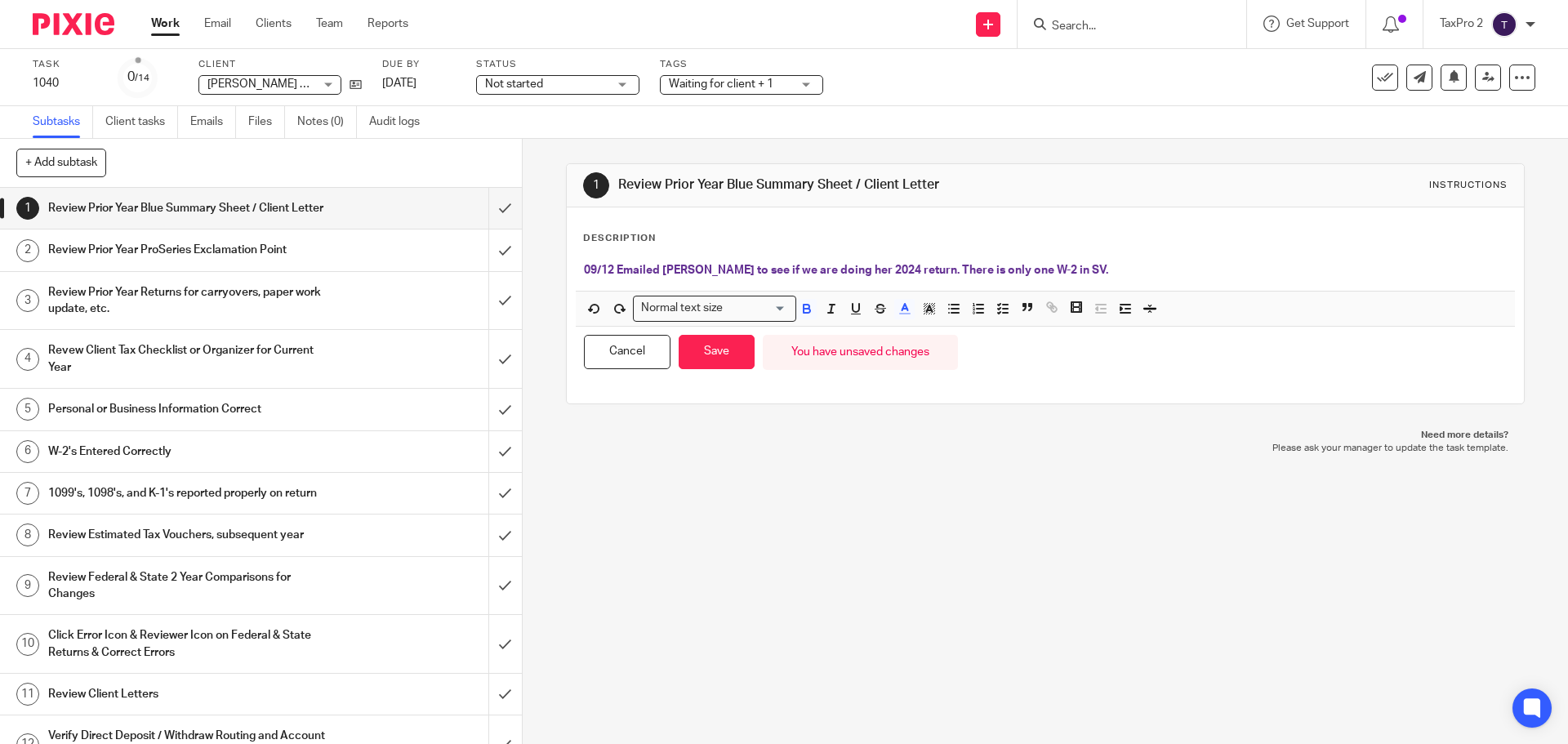
click at [163, 22] on link "Work" at bounding box center [165, 23] width 28 height 16
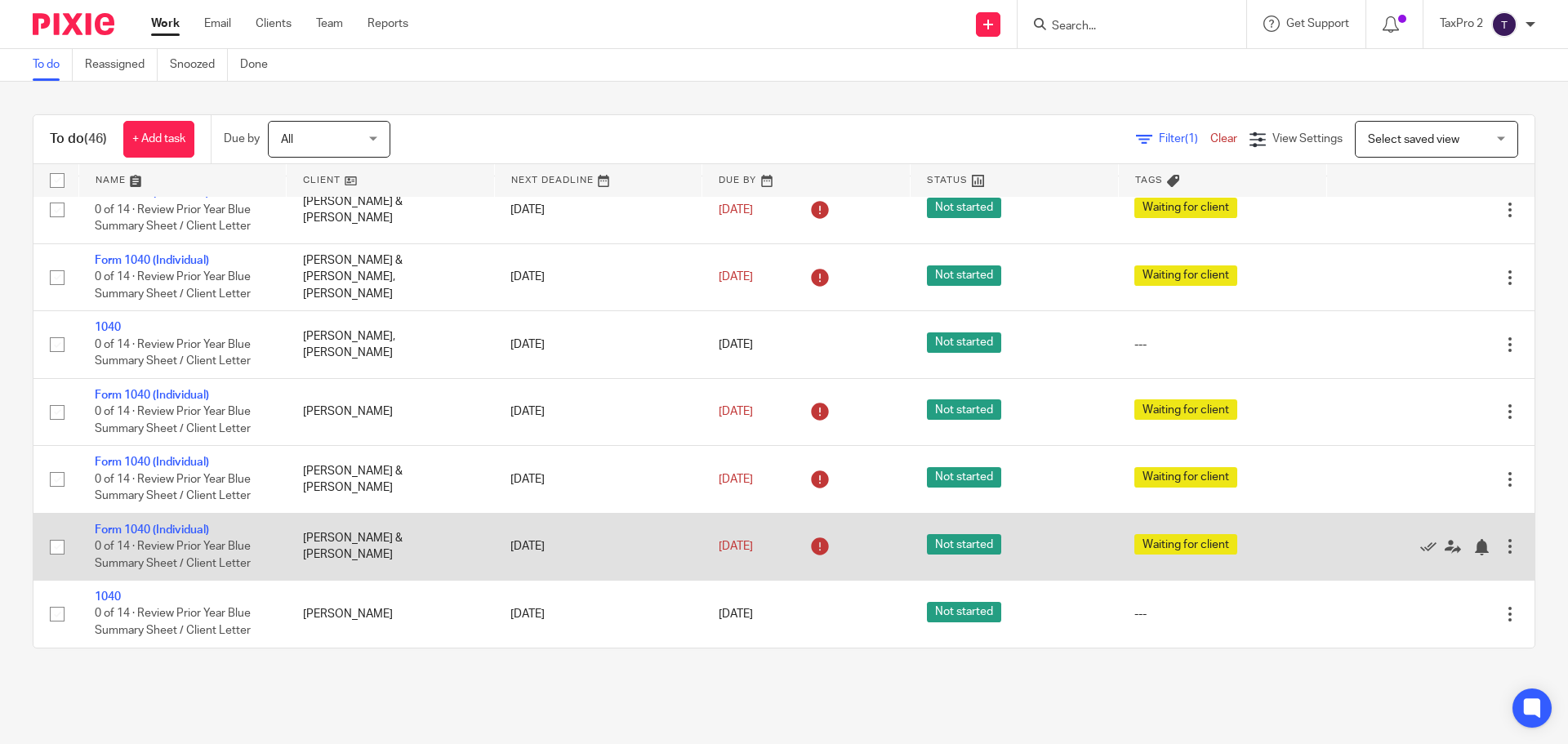
scroll to position [2879, 0]
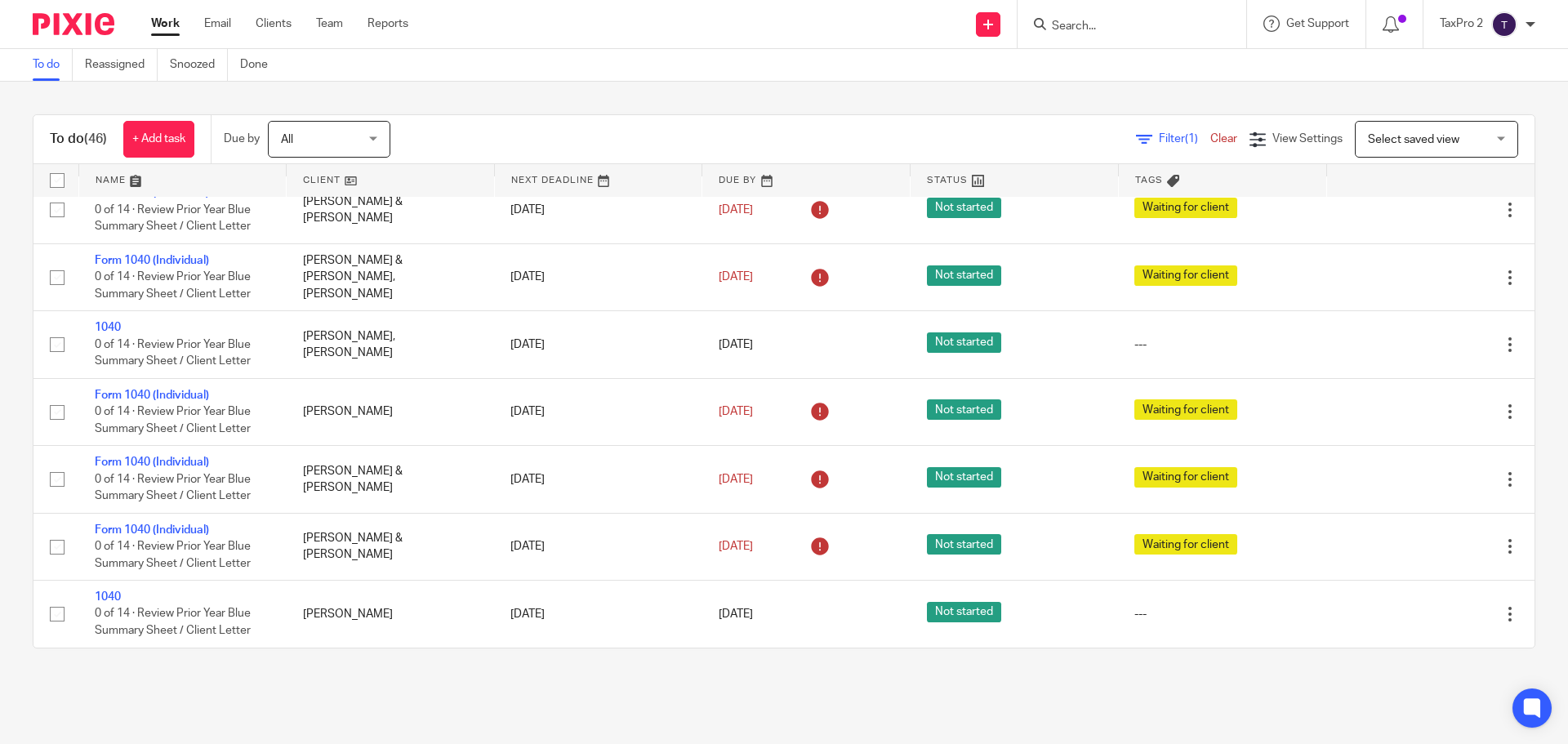
click at [106, 131] on link "1040" at bounding box center [108, 125] width 26 height 11
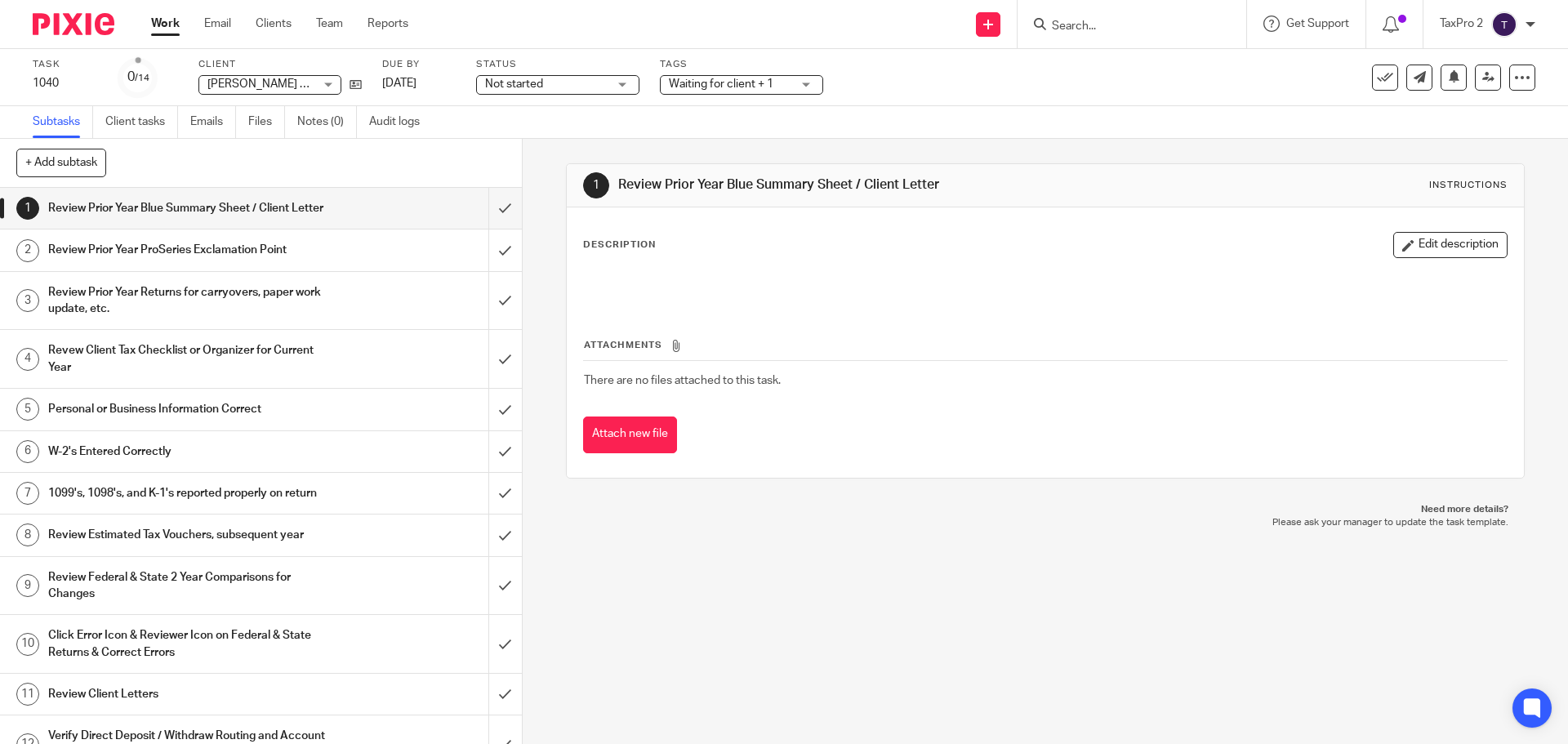
click at [688, 91] on span "Waiting for client + 1" at bounding box center [730, 84] width 123 height 17
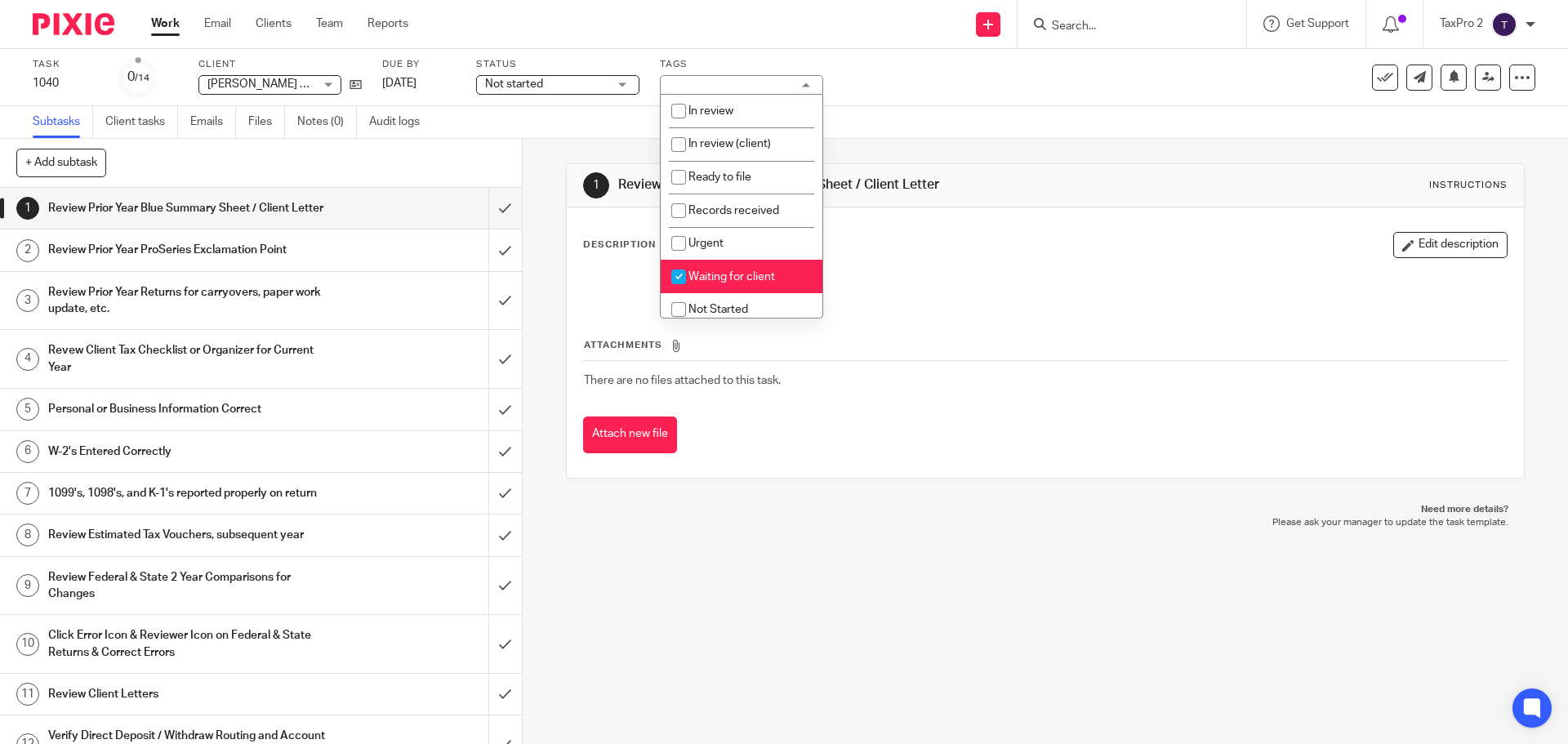
click at [688, 91] on div "Waiting for client + 1" at bounding box center [741, 85] width 163 height 20
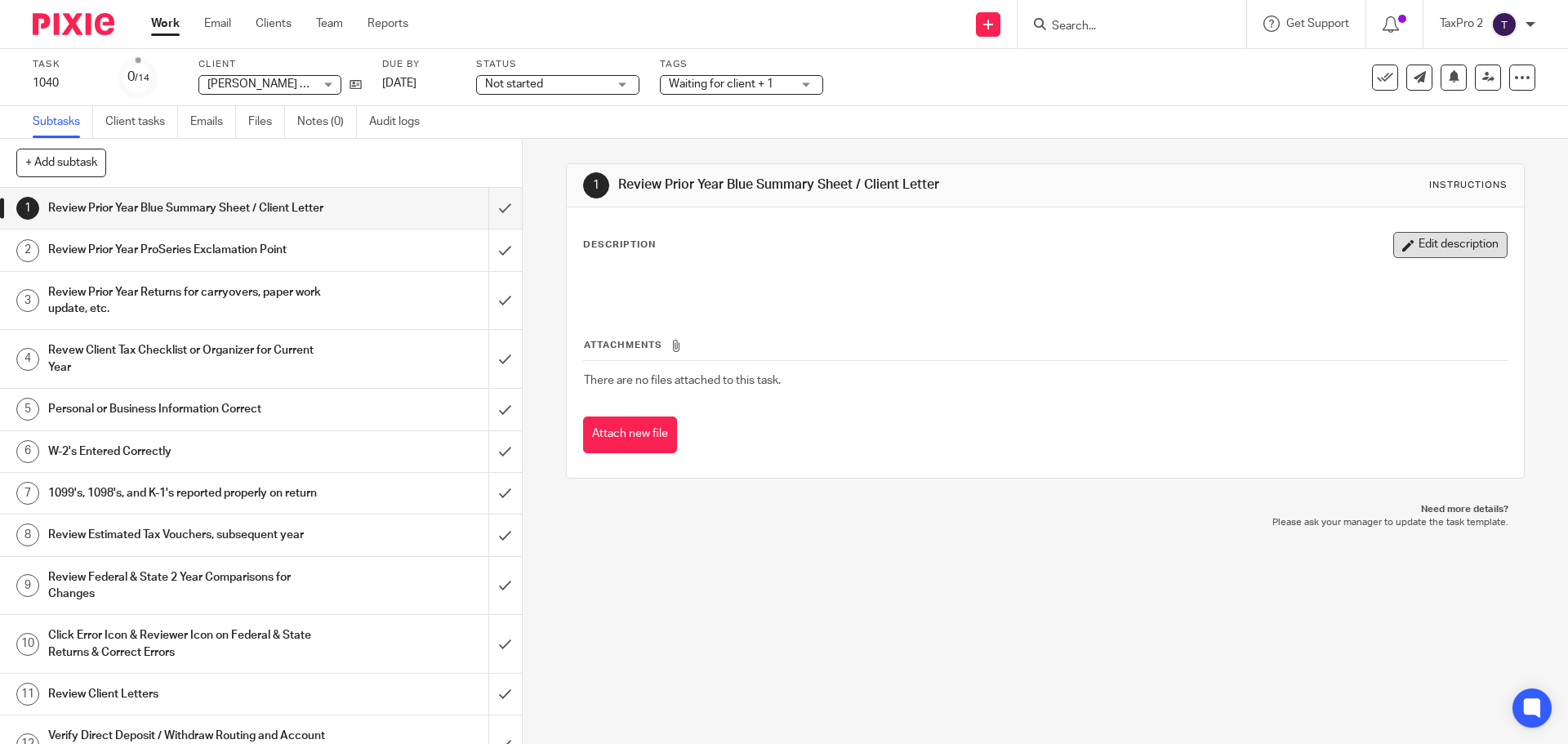
click at [1474, 248] on button "Edit description" at bounding box center [1450, 245] width 114 height 26
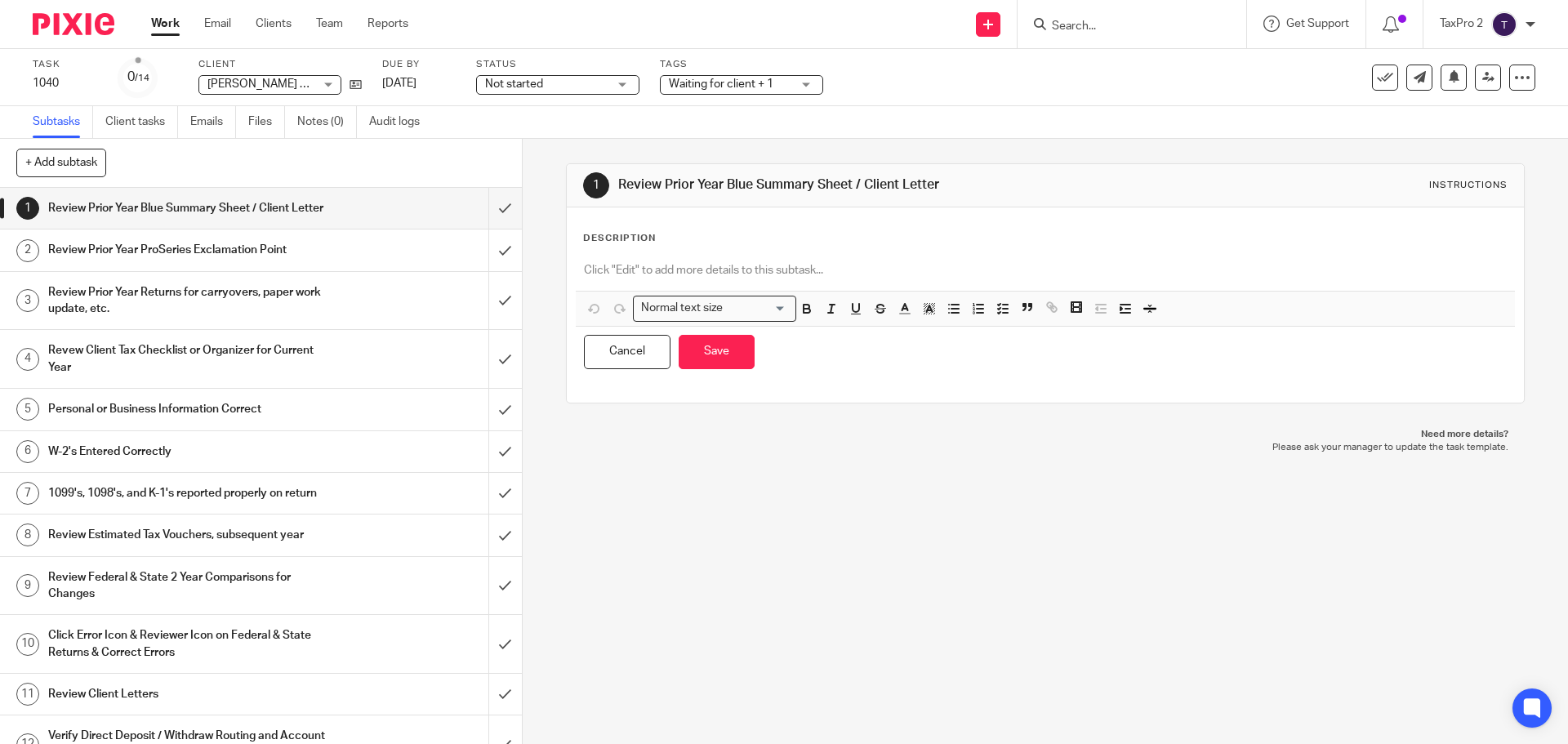
click at [586, 258] on div at bounding box center [1044, 272] width 939 height 37
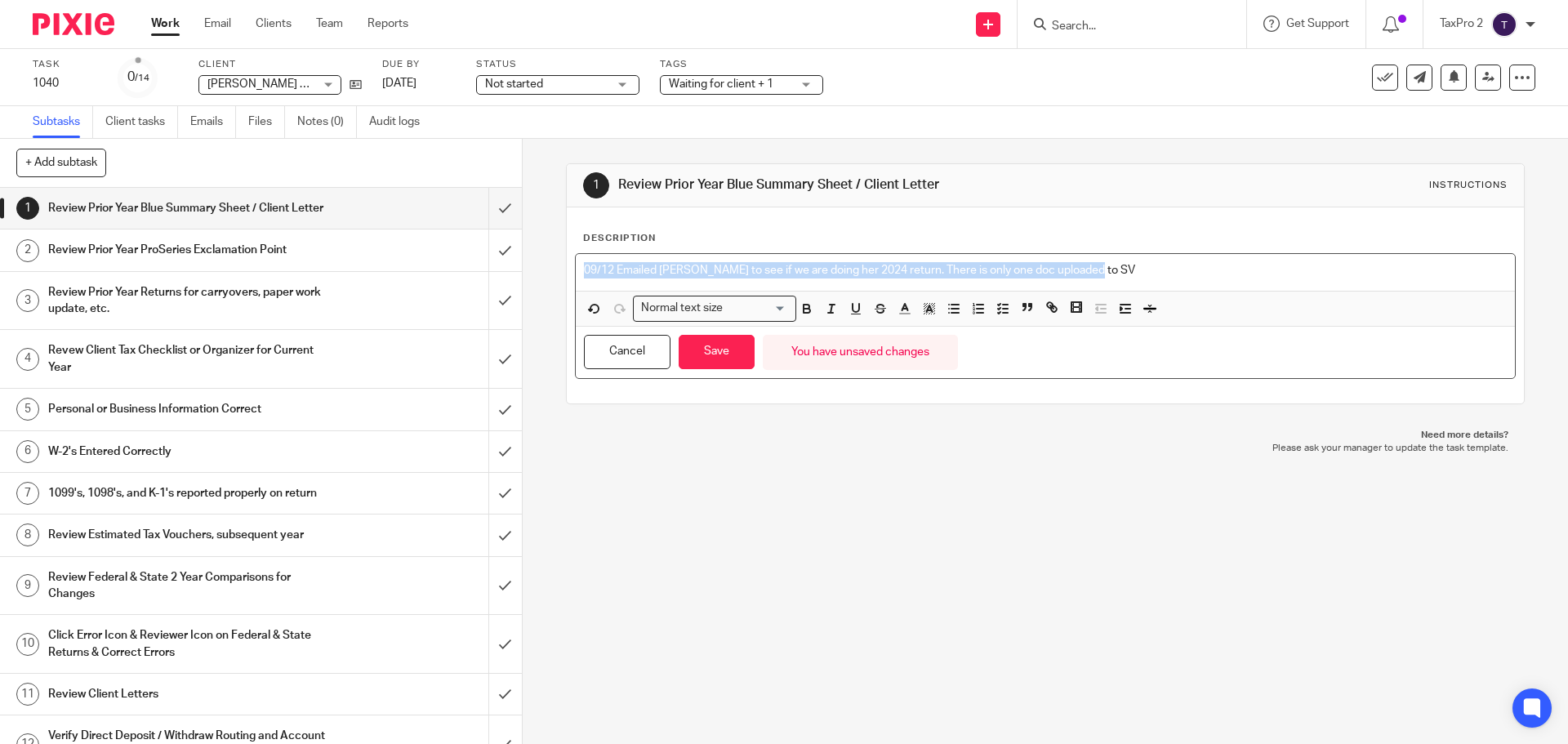
drag, startPoint x: 1102, startPoint y: 266, endPoint x: 538, endPoint y: 285, distance: 564.3
click at [538, 285] on div "1 Review Prior Year Blue Summary Sheet / Client Letter Instructions Description…" at bounding box center [1045, 440] width 1045 height 604
click at [804, 305] on icon "button" at bounding box center [807, 306] width 6 height 4
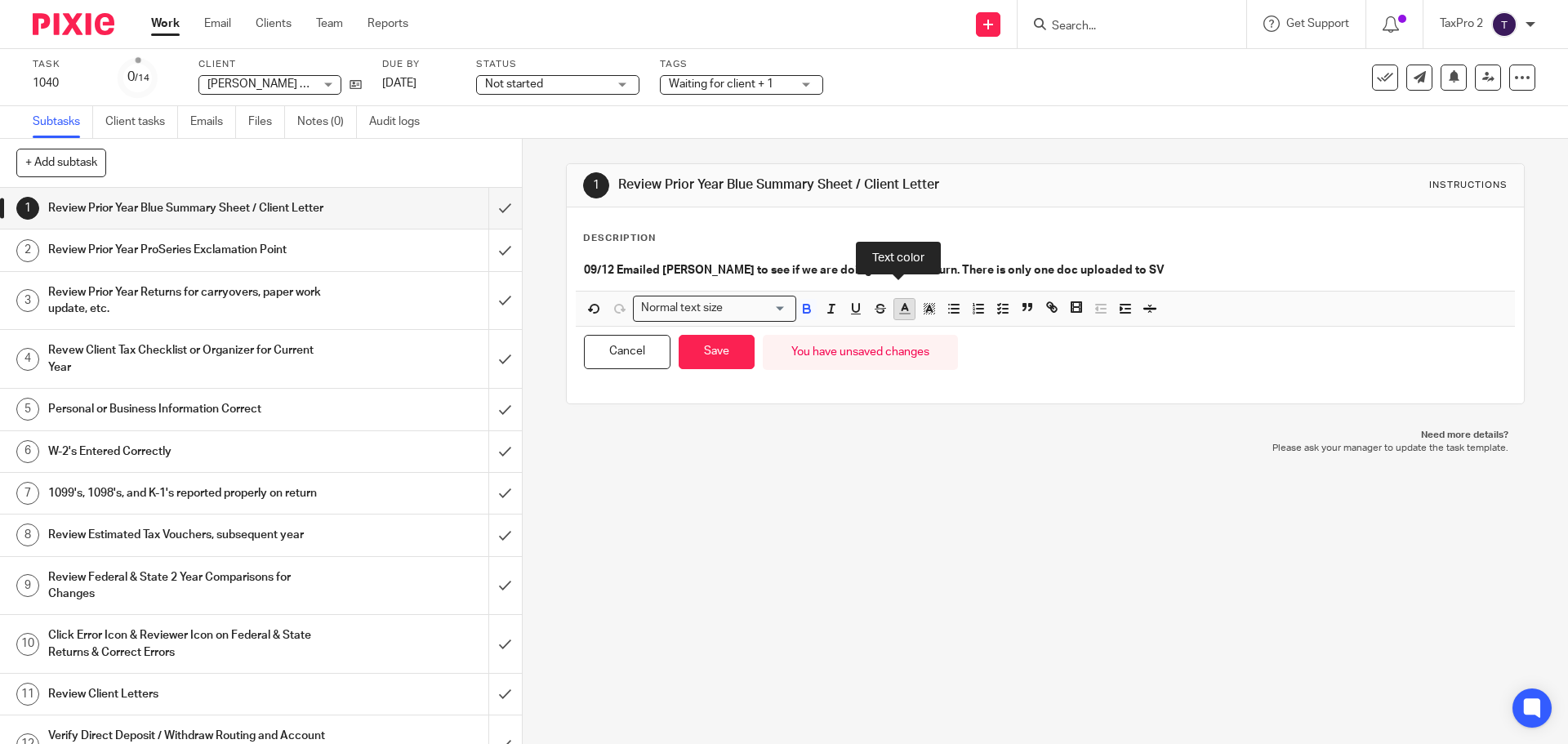
click at [899, 313] on icon "button" at bounding box center [905, 308] width 15 height 15
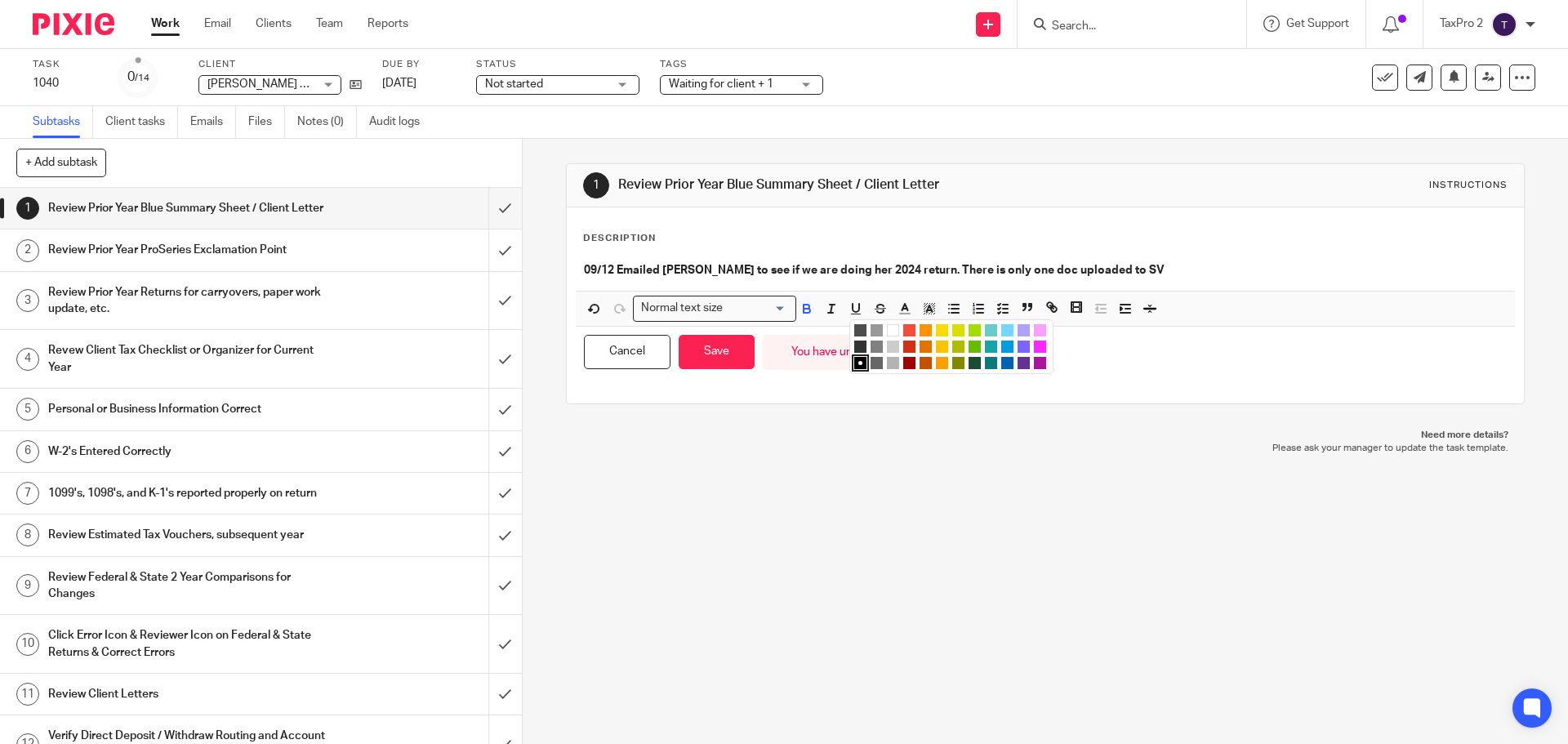
click at [1018, 363] on li "color:#653294" at bounding box center [1024, 362] width 12 height 12
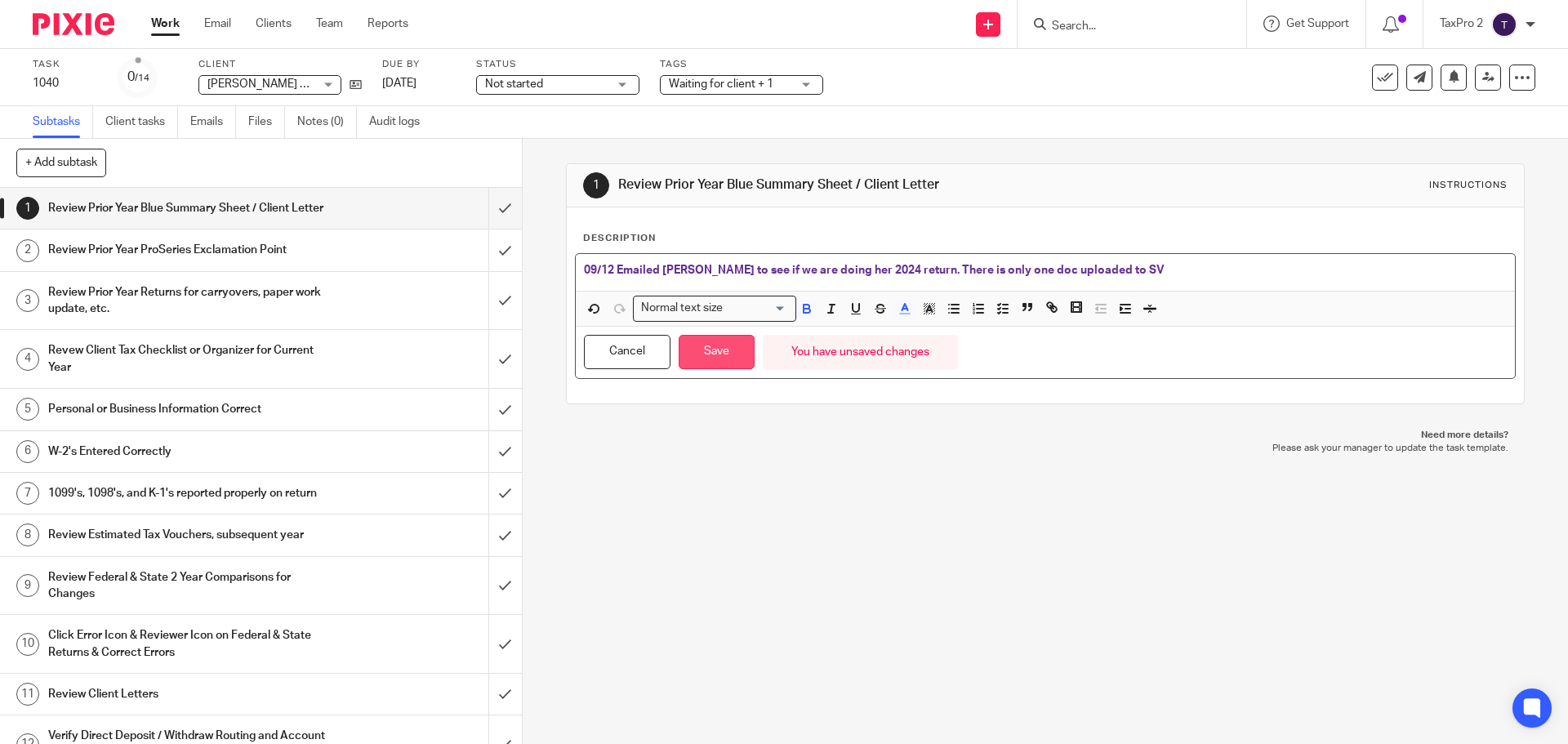
click at [703, 357] on button "Save" at bounding box center [716, 352] width 75 height 35
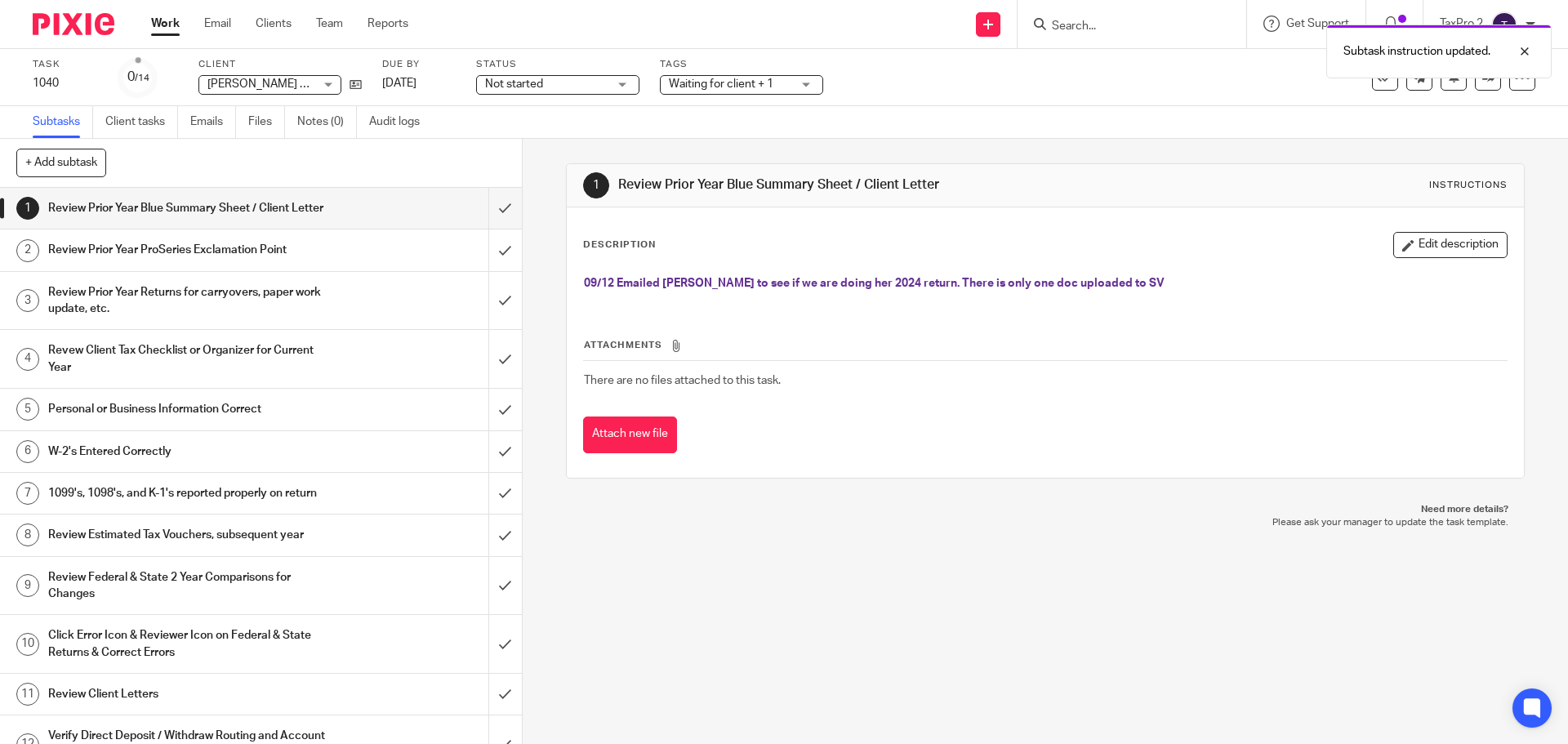
click at [165, 23] on link "Work" at bounding box center [165, 23] width 28 height 16
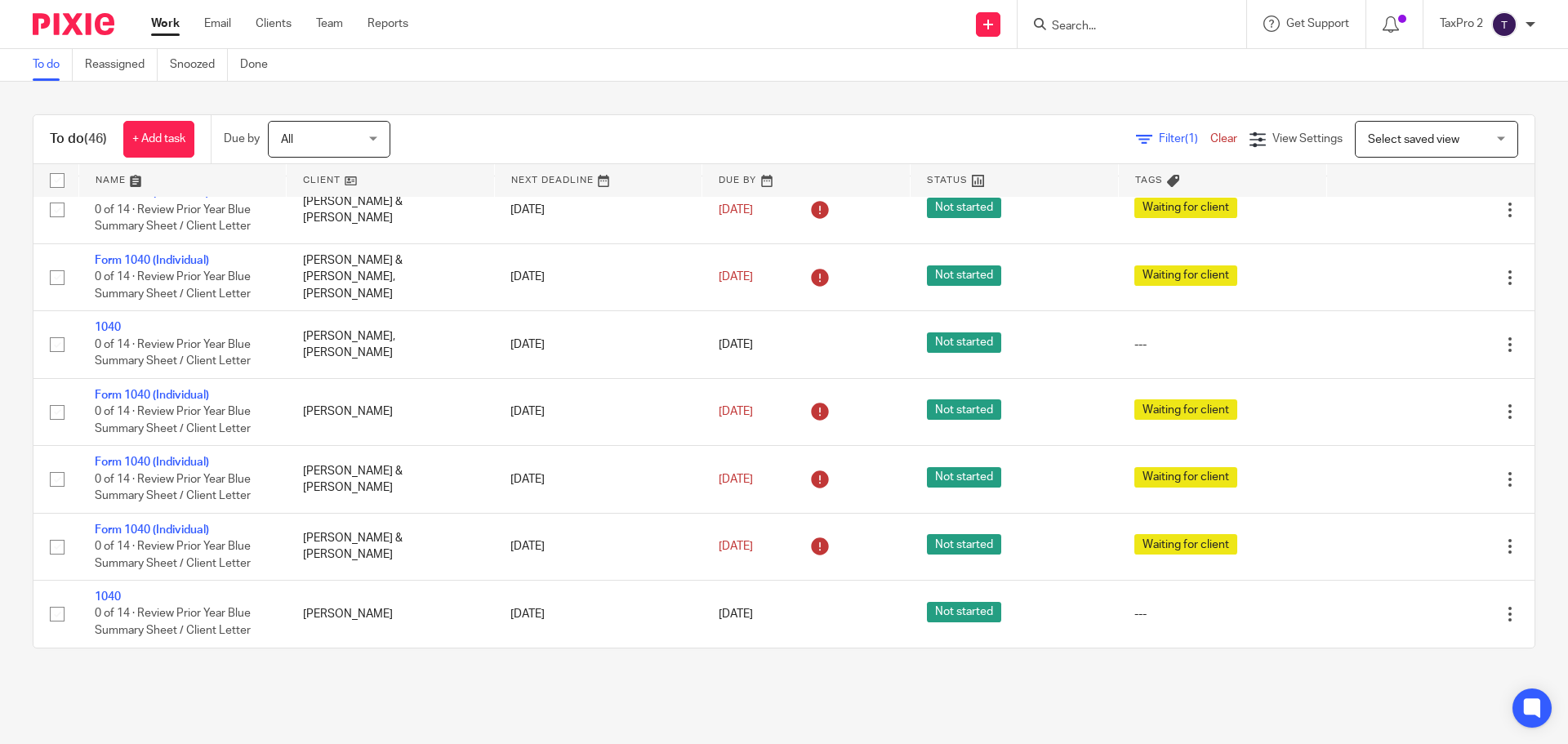
scroll to position [3124, 0]
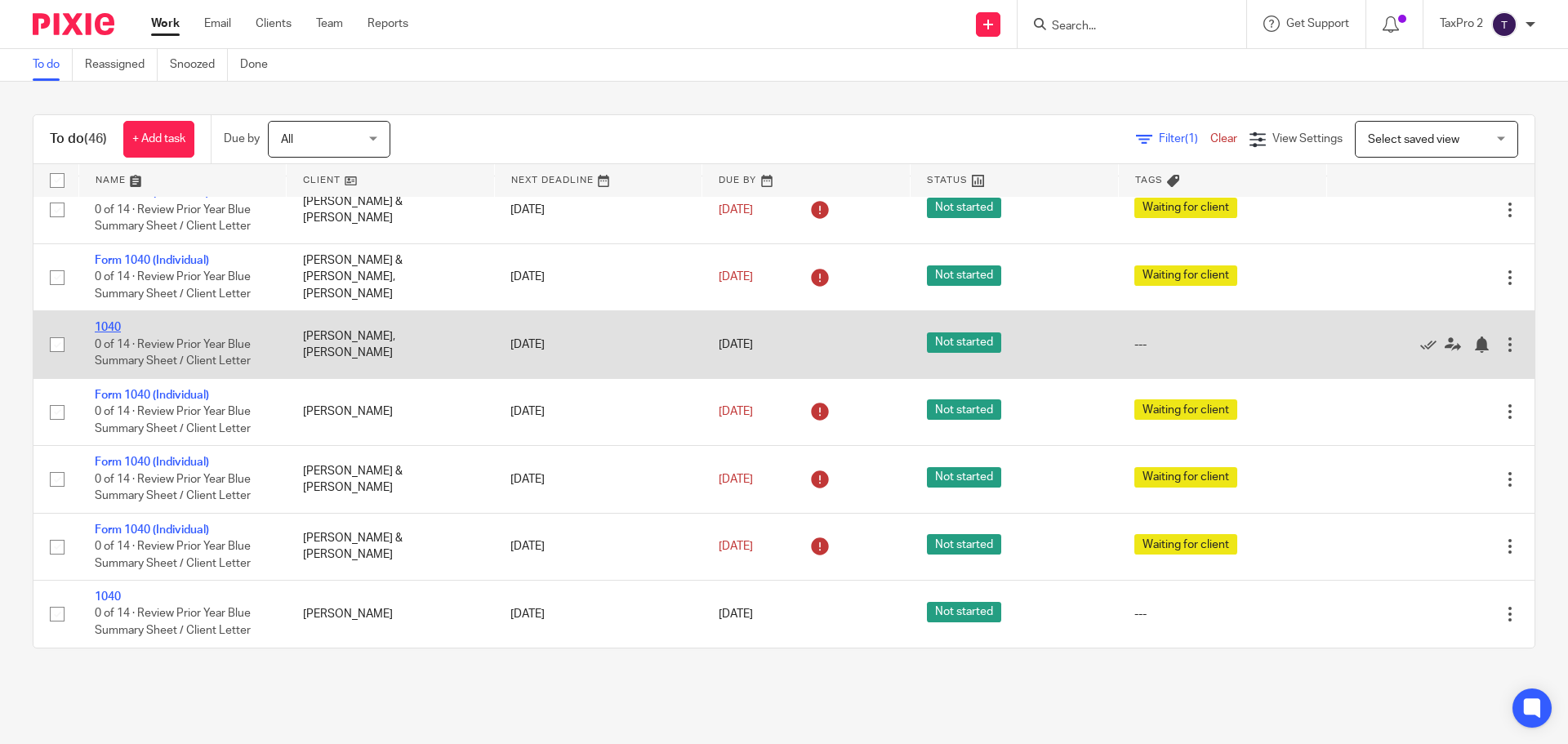
click at [108, 324] on link "1040" at bounding box center [108, 327] width 26 height 11
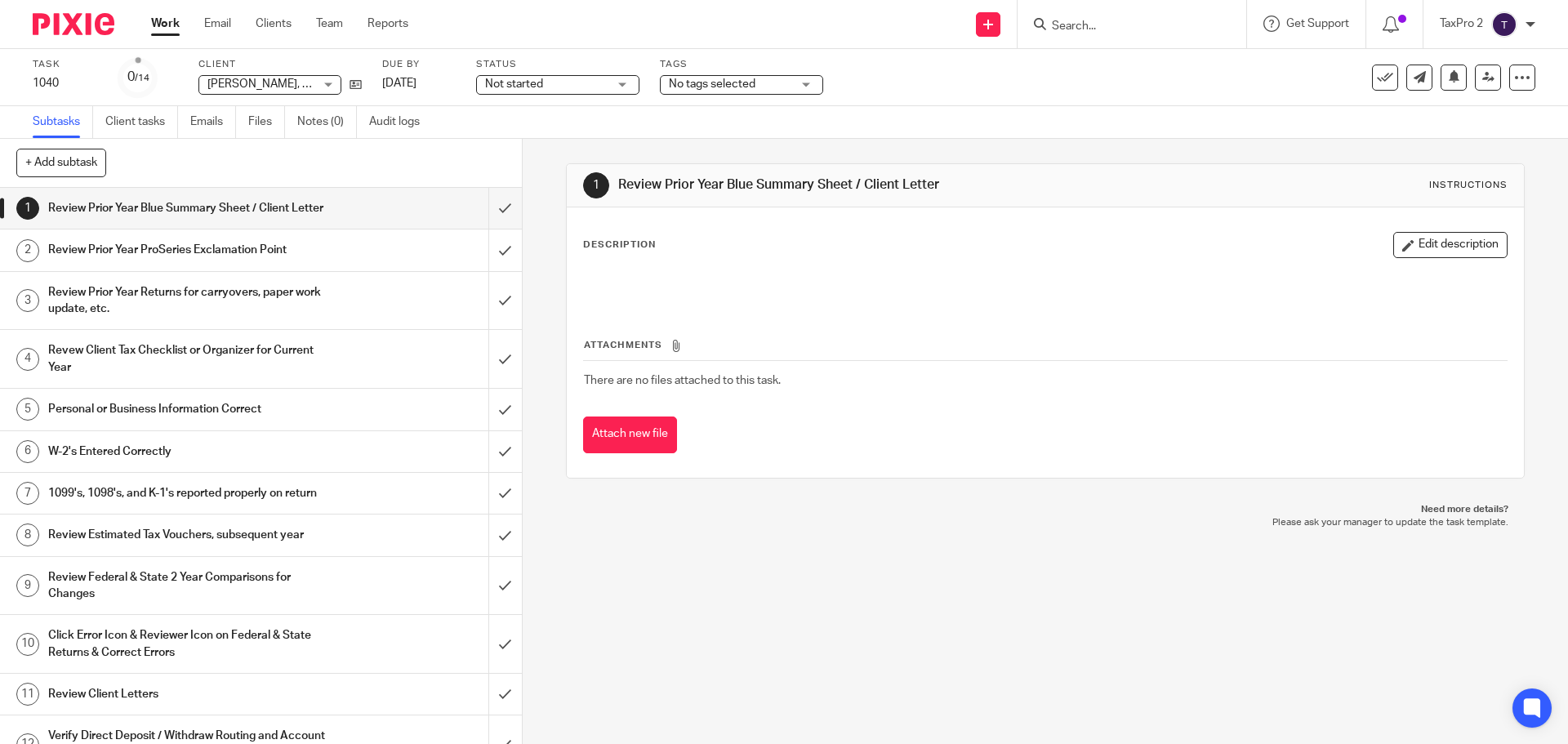
click at [709, 86] on span "No tags selected" at bounding box center [712, 84] width 87 height 11
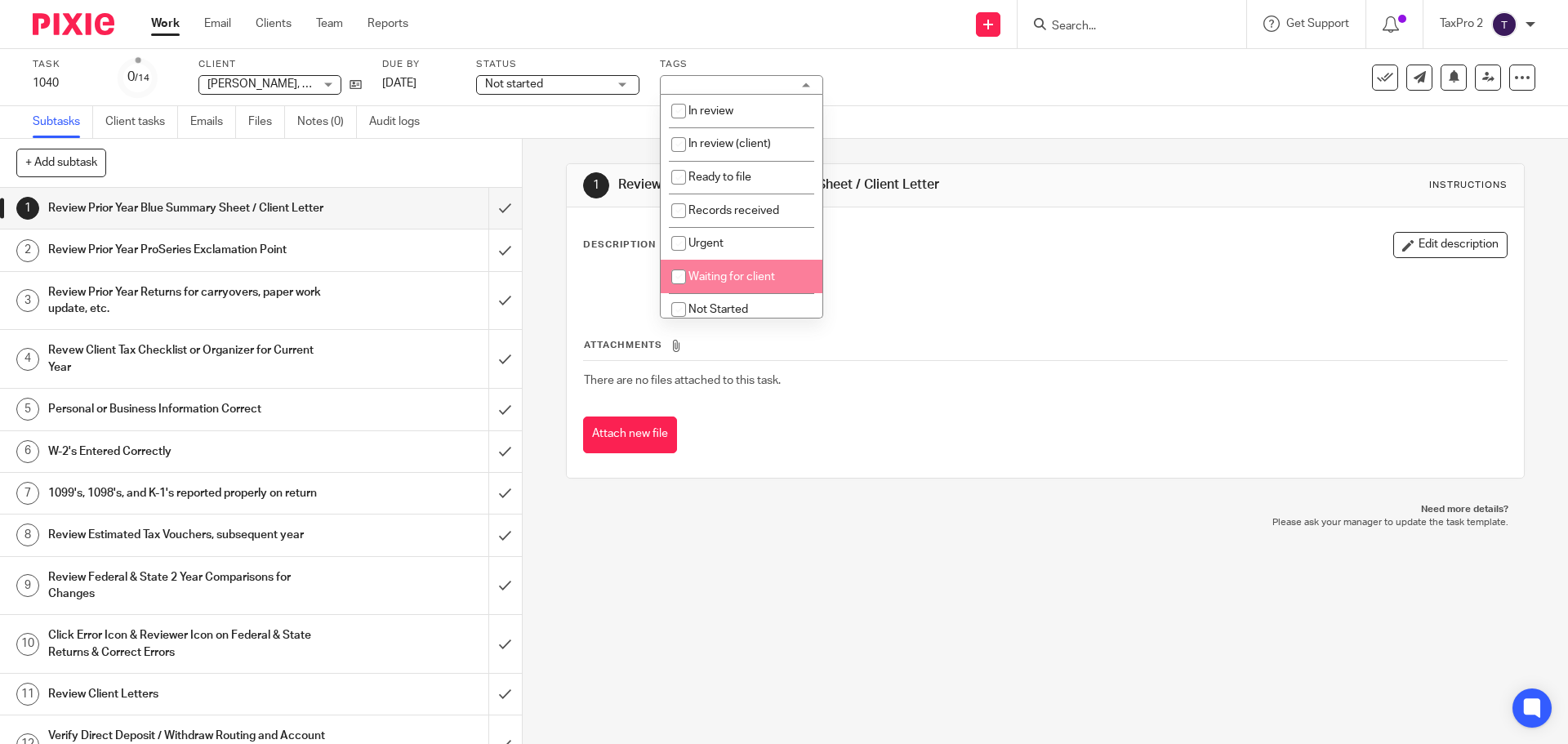
click at [720, 275] on span "Waiting for client" at bounding box center [732, 276] width 87 height 11
checkbox input "true"
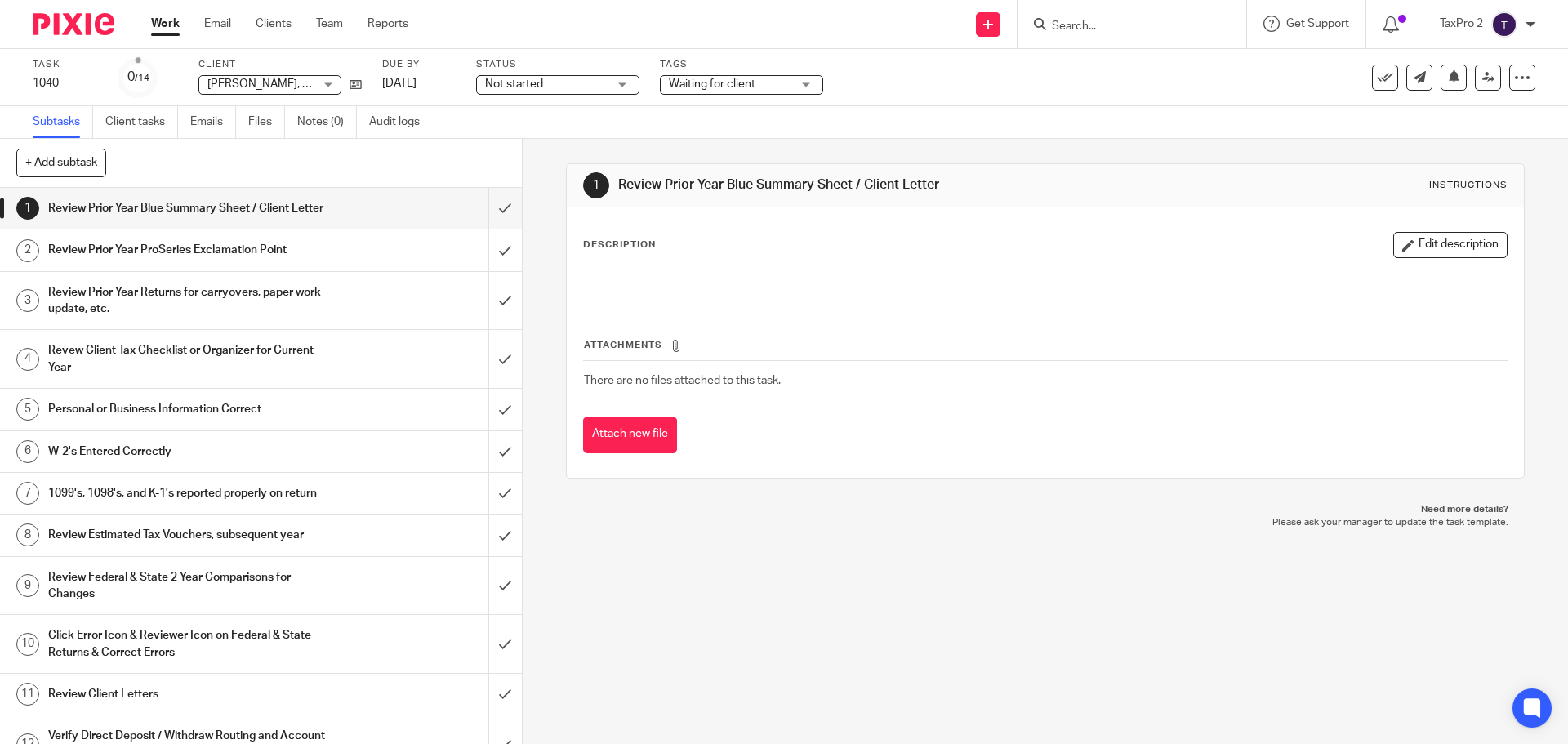
click at [159, 24] on link "Work" at bounding box center [165, 23] width 28 height 16
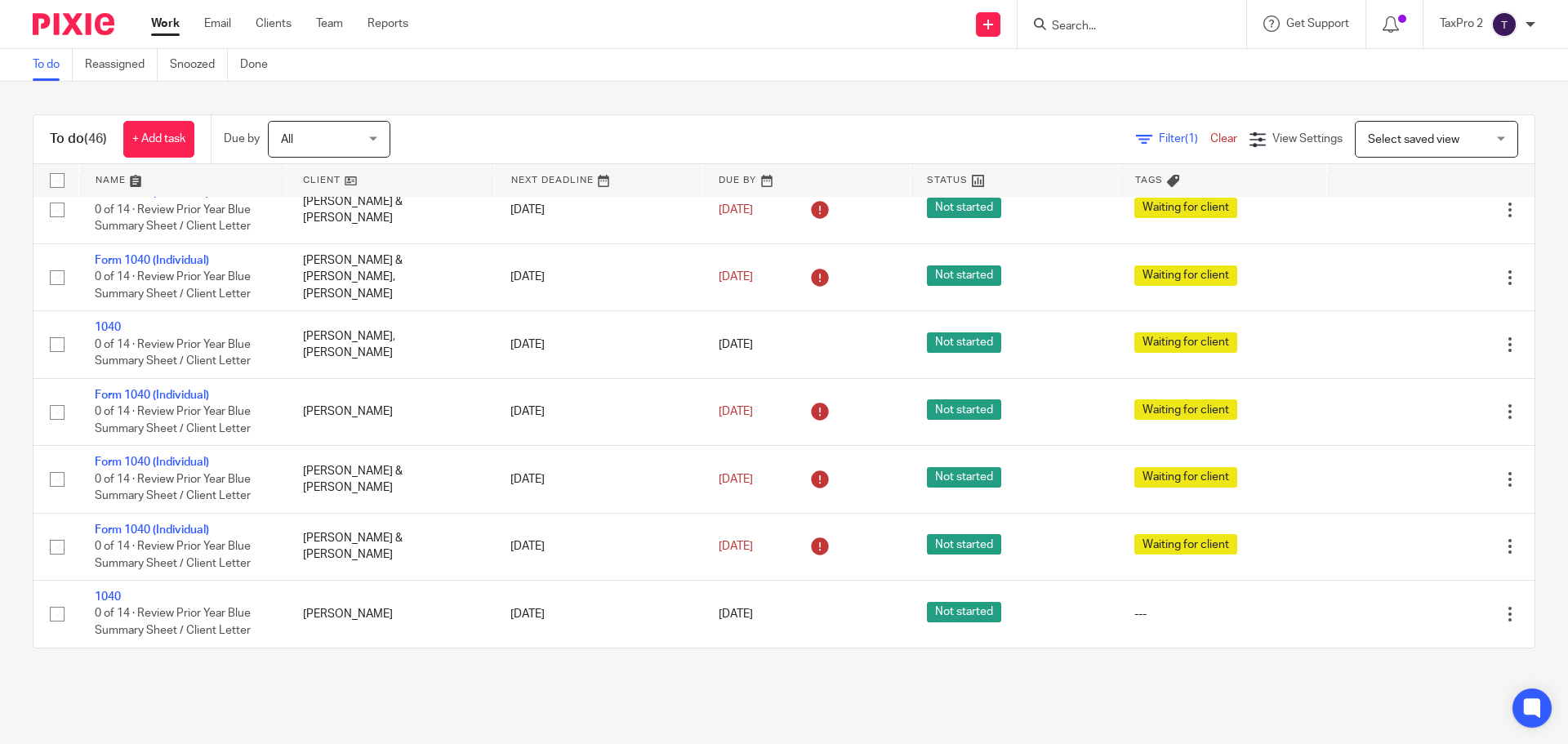
scroll to position [3124, 0]
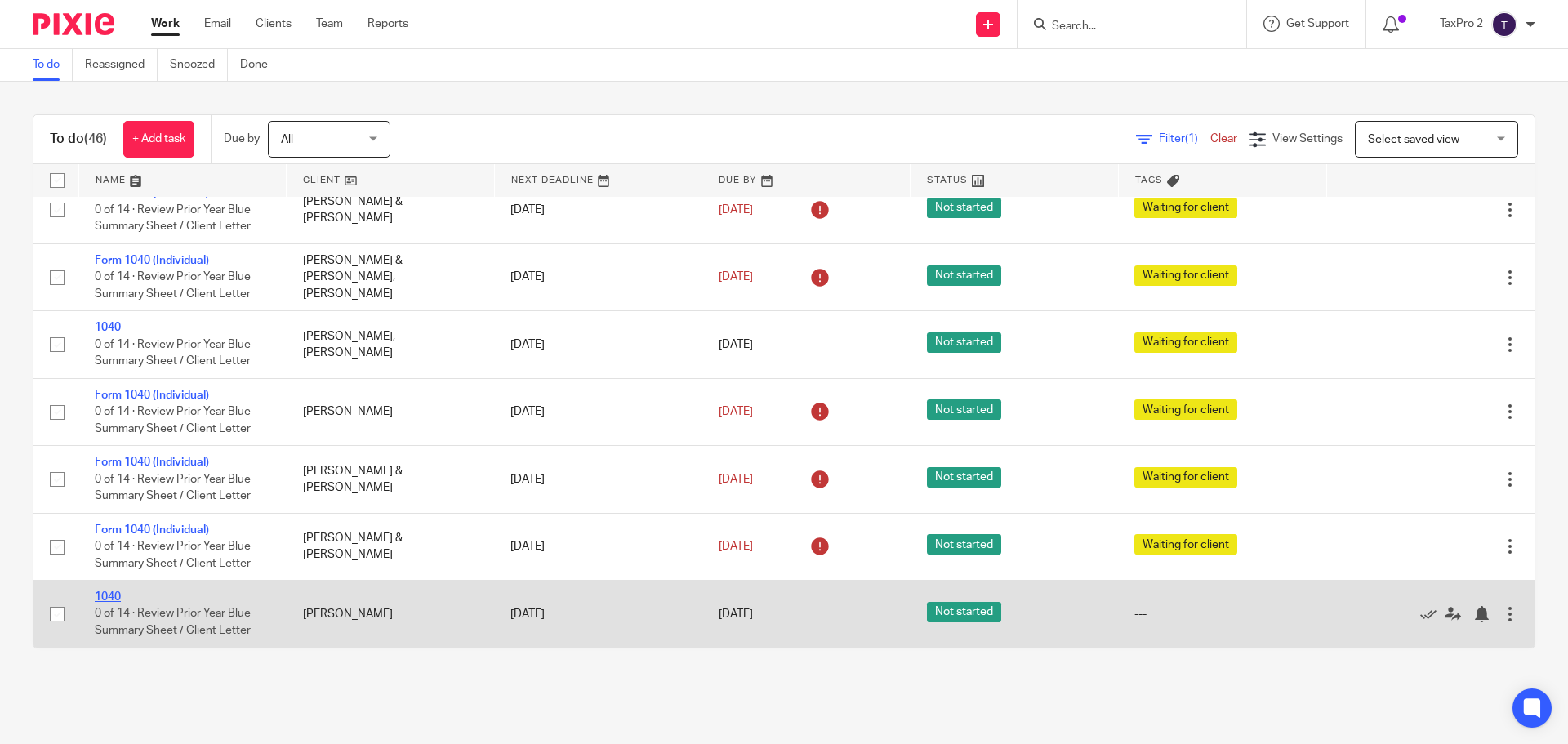
click at [104, 598] on link "1040" at bounding box center [108, 597] width 26 height 11
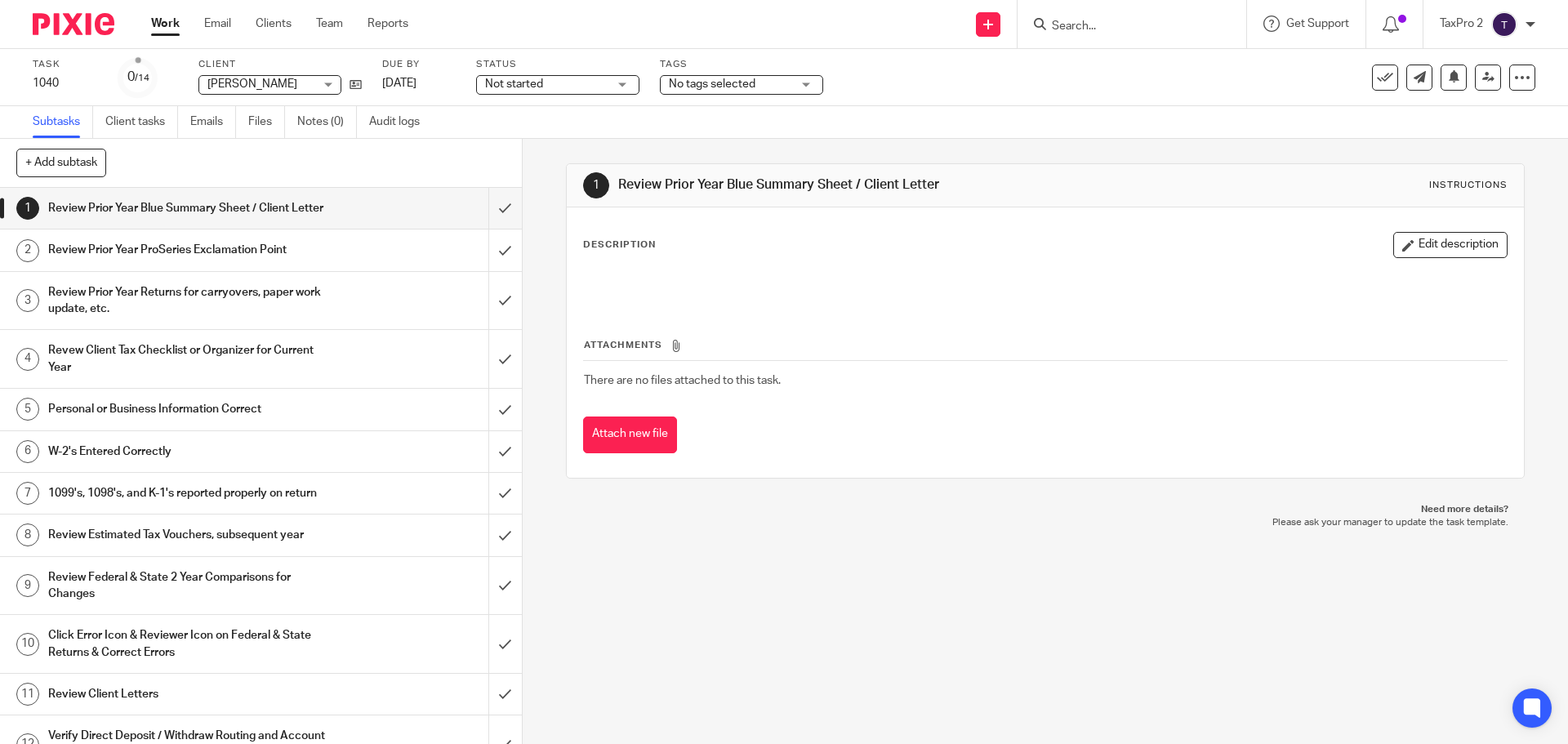
click at [709, 75] on div "No tags selected" at bounding box center [741, 85] width 163 height 20
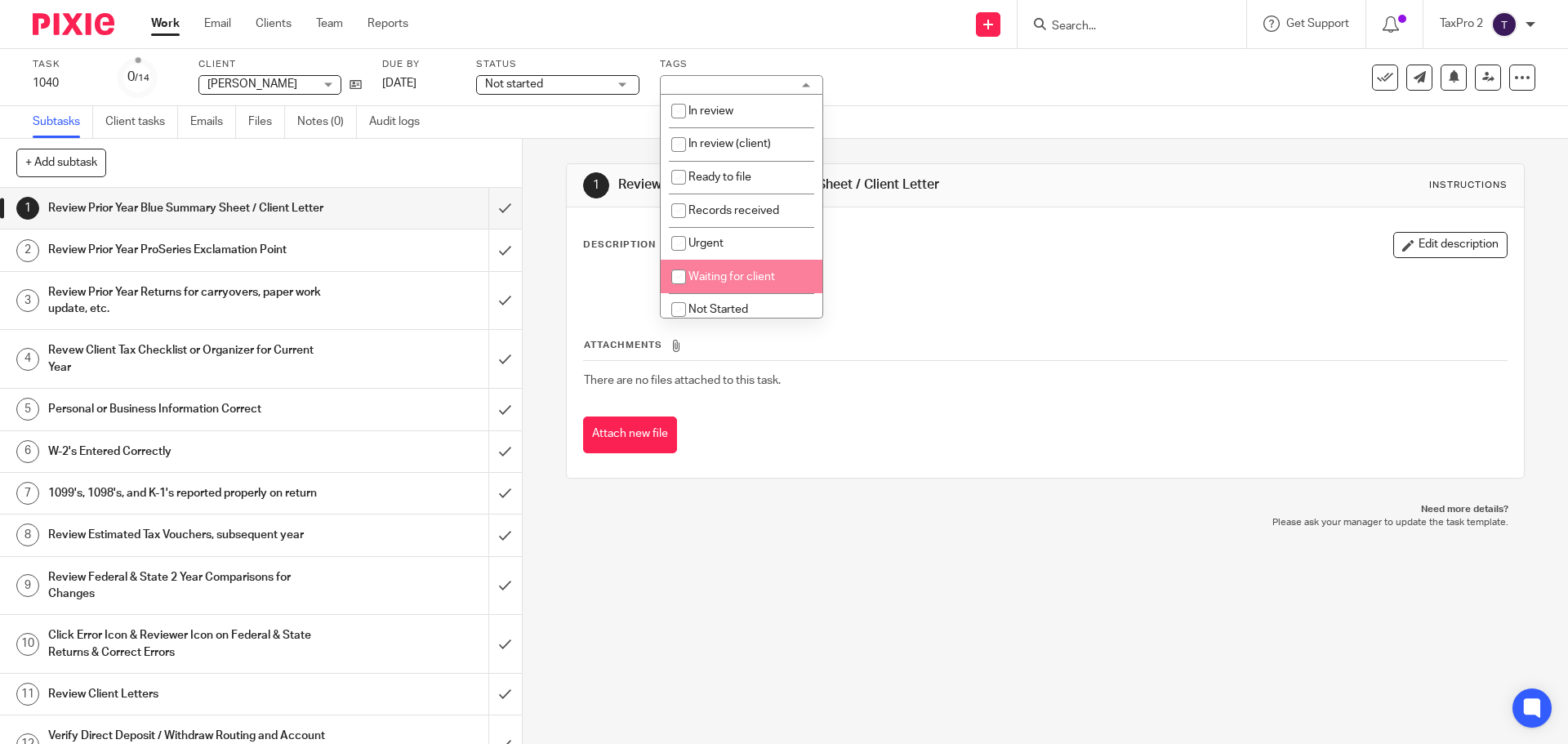
click at [739, 273] on span "Waiting for client" at bounding box center [732, 276] width 87 height 11
checkbox input "true"
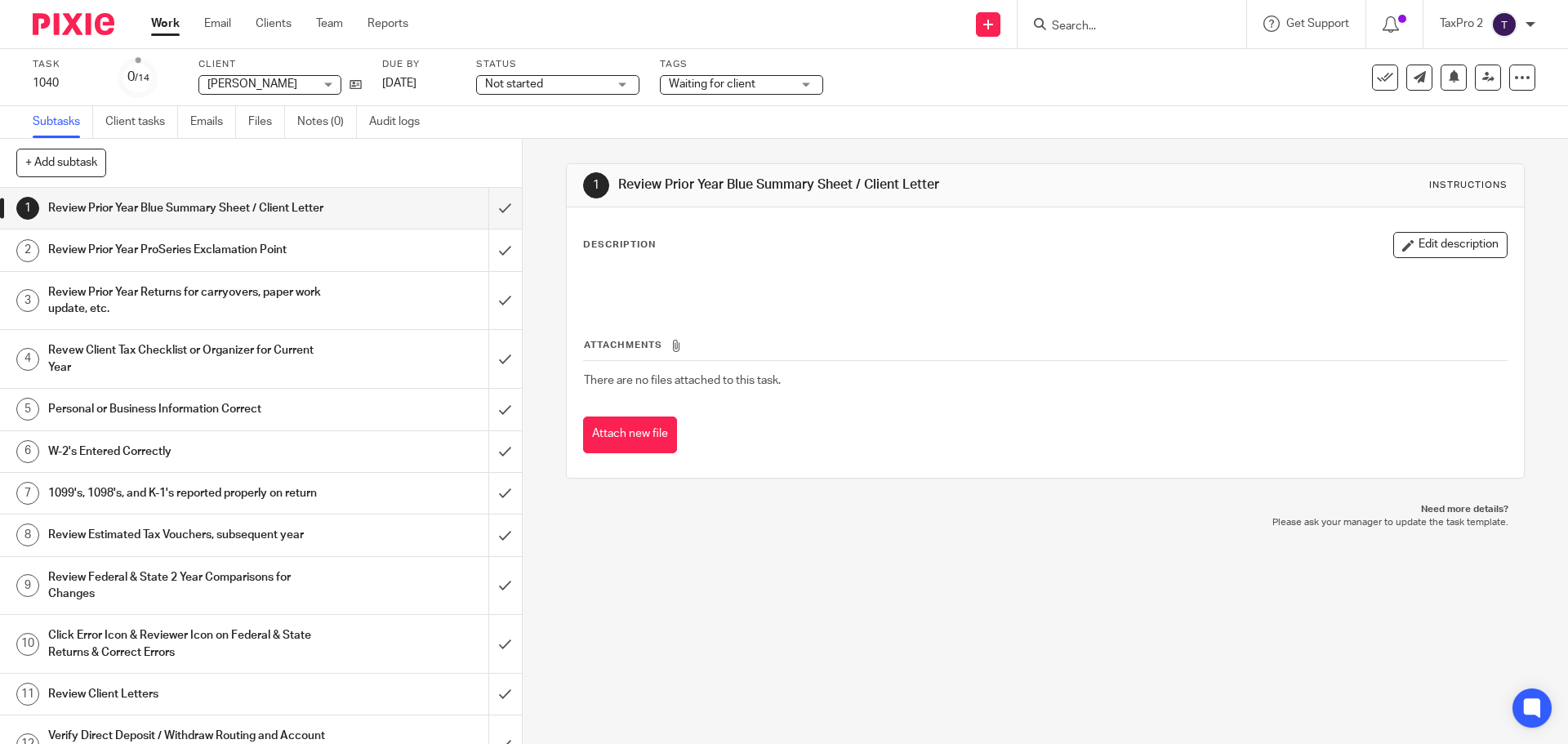
click at [959, 288] on p at bounding box center [1044, 283] width 922 height 16
click at [174, 23] on link "Work" at bounding box center [165, 23] width 28 height 16
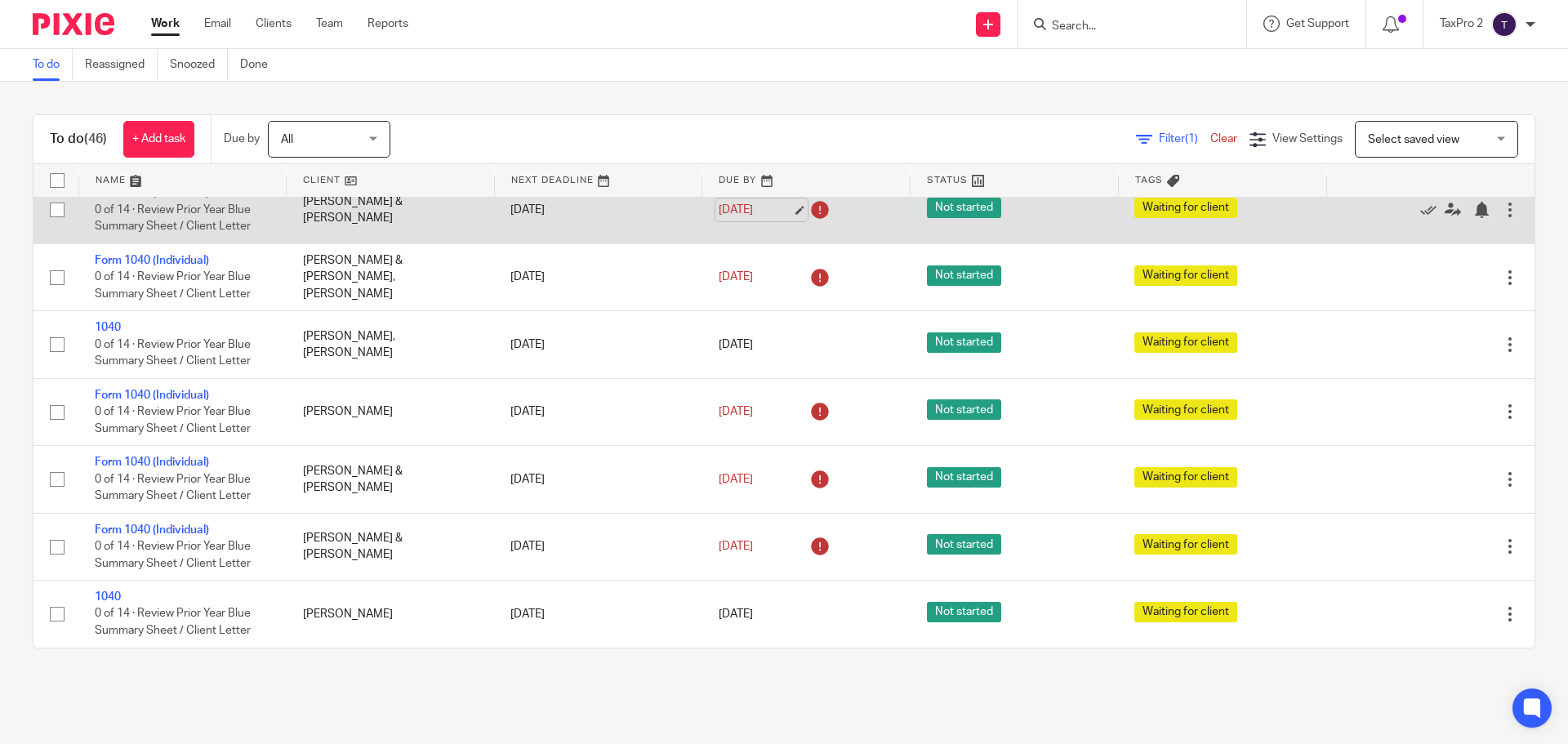
scroll to position [2797, 0]
